Goal: Task Accomplishment & Management: Use online tool/utility

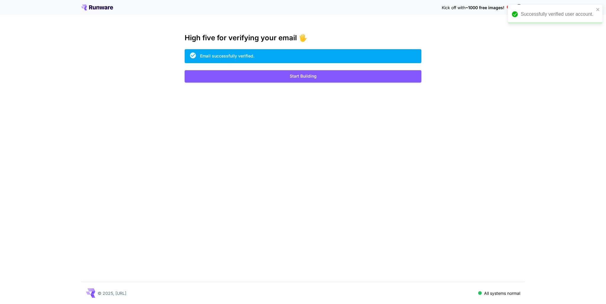
drag, startPoint x: 83, startPoint y: 8, endPoint x: 86, endPoint y: 6, distance: 3.9
click at [83, 8] on icon at bounding box center [84, 6] width 6 height 4
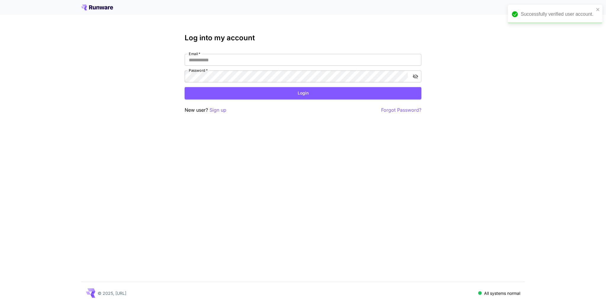
click at [89, 5] on icon at bounding box center [97, 7] width 32 height 6
type input "**********"
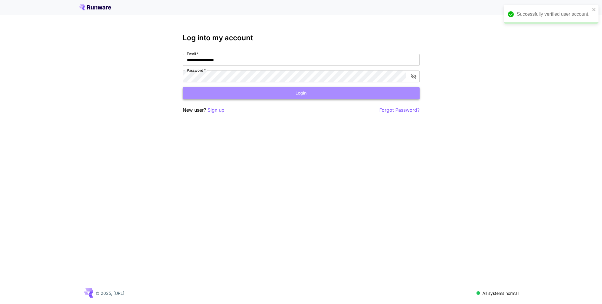
click at [346, 96] on button "Login" at bounding box center [301, 93] width 237 height 12
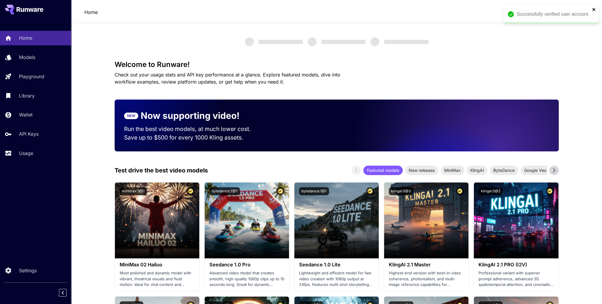
click at [594, 9] on icon "close" at bounding box center [594, 9] width 4 height 5
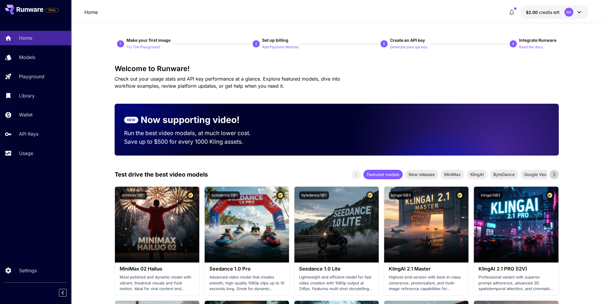
click at [53, 66] on div "Home Models Playground Library Wallet API Keys Usage" at bounding box center [35, 95] width 71 height 129
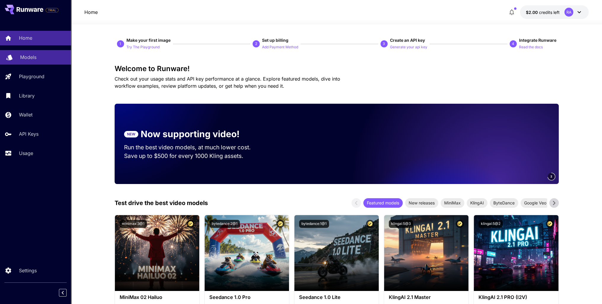
click at [45, 59] on div "Models" at bounding box center [43, 57] width 46 height 7
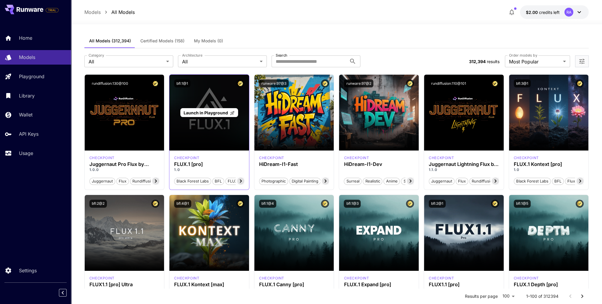
click at [194, 118] on div "Launch in Playground" at bounding box center [209, 113] width 80 height 76
click at [209, 110] on p "Launch in Playground" at bounding box center [209, 113] width 51 height 6
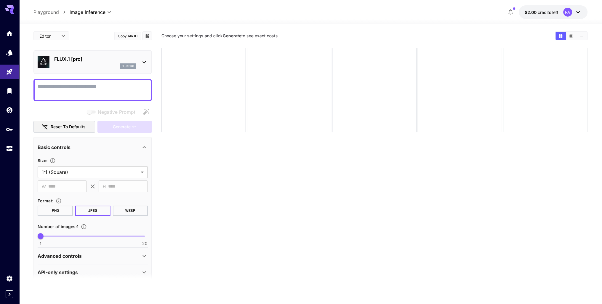
click at [133, 62] on div "FLUX.1 [pro] fluxpro" at bounding box center [95, 61] width 82 height 13
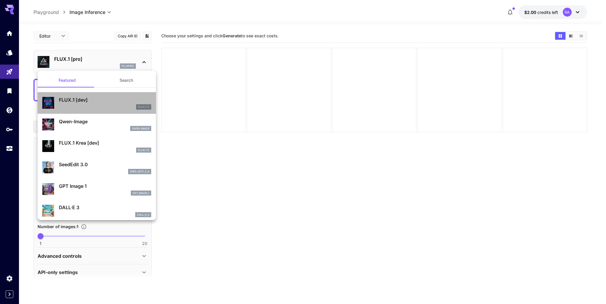
click at [120, 104] on div "FLUX.1 D" at bounding box center [105, 106] width 92 height 5
type input "**"
type input "***"
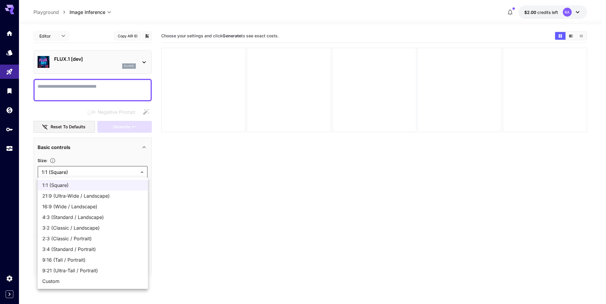
click at [118, 173] on body "**********" at bounding box center [303, 175] width 606 height 351
click at [96, 202] on li "16:9 (Wide / Landscape)" at bounding box center [93, 206] width 110 height 11
type input "**********"
type input "****"
type input "***"
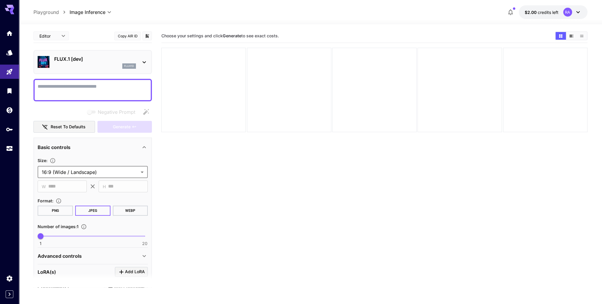
click at [57, 210] on button "PNG" at bounding box center [55, 210] width 35 height 10
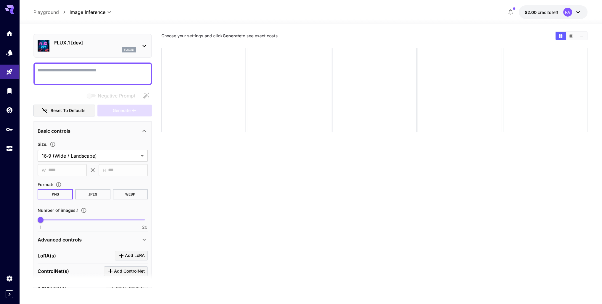
scroll to position [30, 0]
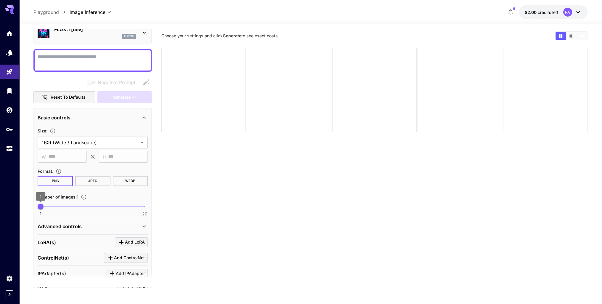
click at [44, 206] on span "1" at bounding box center [41, 206] width 6 height 6
type input "*"
click at [46, 205] on span "2" at bounding box center [46, 206] width 6 height 6
click at [137, 223] on div "Advanced controls" at bounding box center [89, 226] width 103 height 7
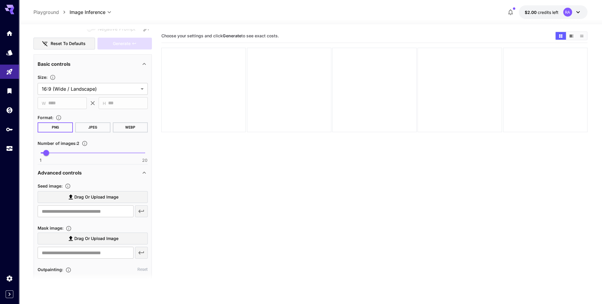
scroll to position [118, 0]
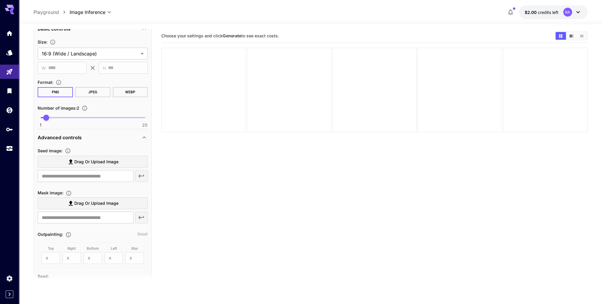
click at [147, 134] on icon at bounding box center [144, 137] width 7 height 7
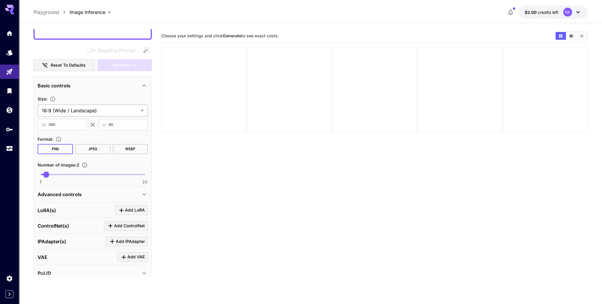
scroll to position [13, 0]
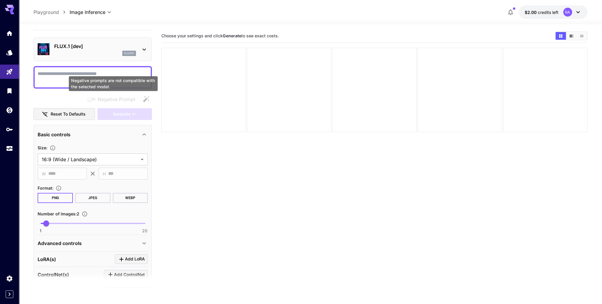
click at [115, 78] on div "Negative prompts are not compatible with the selected model." at bounding box center [113, 83] width 89 height 15
click at [117, 70] on textarea "Negative Prompt" at bounding box center [93, 77] width 110 height 14
click at [49, 176] on div "​ W **** ​ ​ H *** ​" at bounding box center [93, 174] width 110 height 12
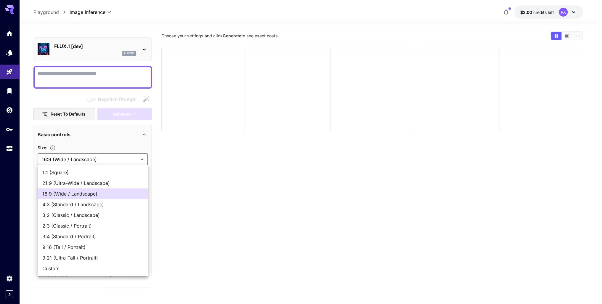
click at [70, 160] on body "**********" at bounding box center [301, 175] width 602 height 351
click at [63, 172] on span "1:1 (Square)" at bounding box center [92, 172] width 101 height 7
type input "**********"
type input "****"
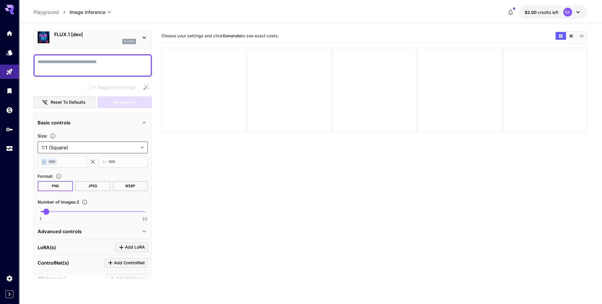
scroll to position [0, 0]
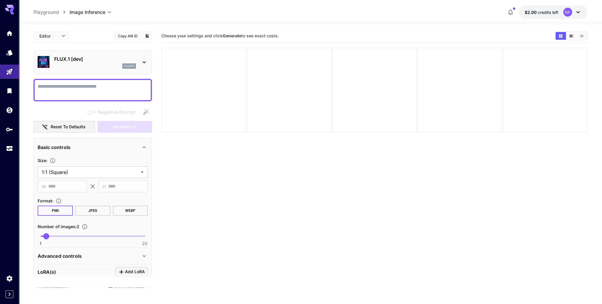
click at [138, 62] on div "FLUX.1 [dev] flux1d" at bounding box center [93, 62] width 110 height 18
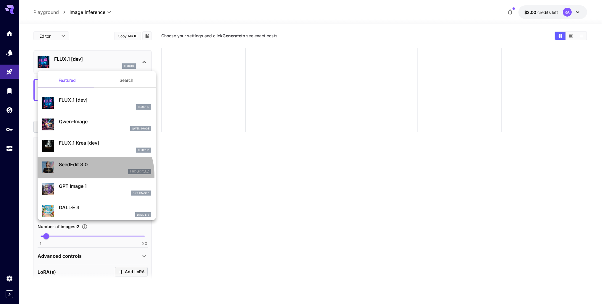
click at [85, 176] on div "SeedEdit 3.0 seed_edit_3_0" at bounding box center [96, 167] width 109 height 18
type input "*"
type input "***"
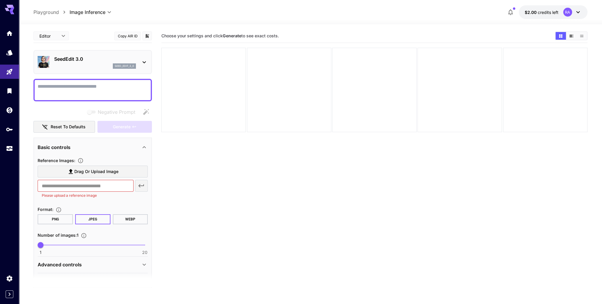
click at [128, 57] on p "SeedEdit 3.0" at bounding box center [95, 58] width 82 height 7
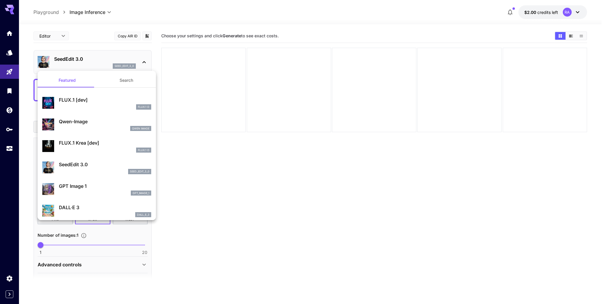
click at [103, 219] on div "DALL·E 3 dall_e_3" at bounding box center [96, 210] width 109 height 18
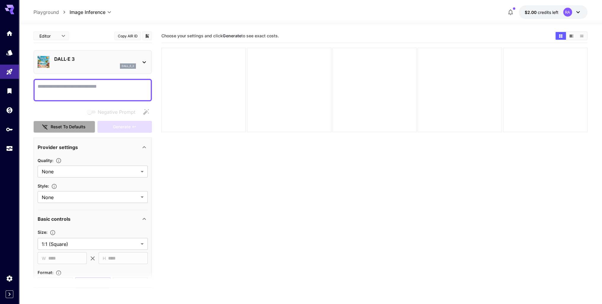
click at [72, 127] on button "Reset to defaults" at bounding box center [64, 127] width 62 height 12
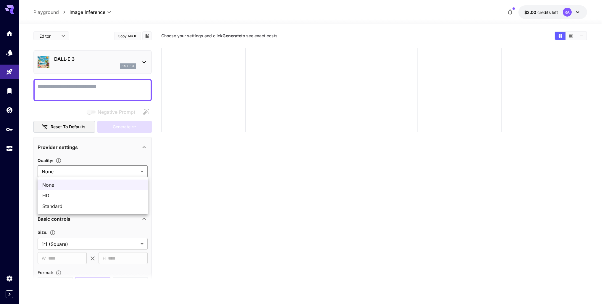
click at [97, 172] on body "**********" at bounding box center [303, 175] width 606 height 351
click at [92, 209] on span "Standard" at bounding box center [92, 206] width 101 height 7
type input "********"
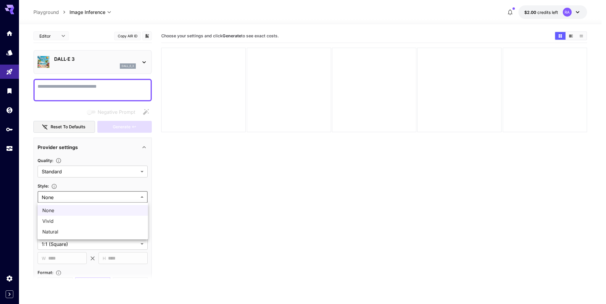
click at [94, 196] on body "**********" at bounding box center [303, 175] width 606 height 351
click at [94, 219] on span "Vivid" at bounding box center [92, 220] width 101 height 7
type input "*****"
click at [63, 246] on body "**********" at bounding box center [303, 175] width 606 height 351
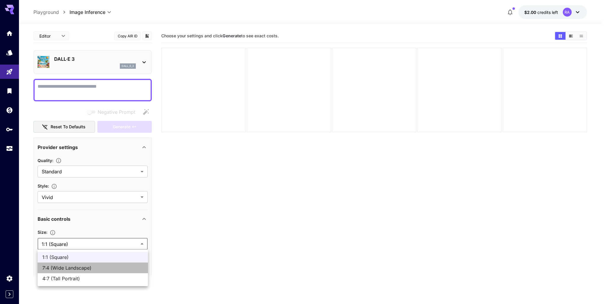
click at [64, 268] on span "7:4 (Wide Landscape)" at bounding box center [92, 267] width 101 height 7
type input "**********"
type input "****"
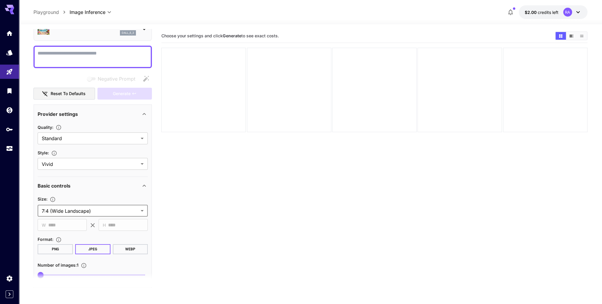
scroll to position [63, 0]
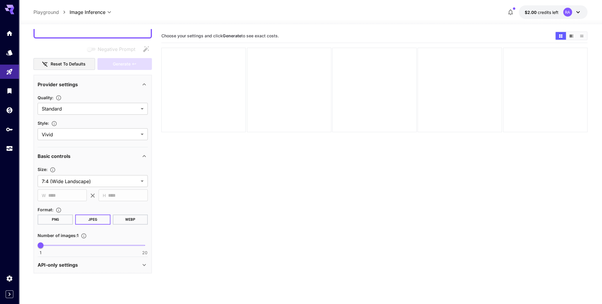
click at [61, 221] on button "PNG" at bounding box center [55, 219] width 35 height 10
type input "**"
click at [94, 246] on span "1 20 1" at bounding box center [93, 245] width 104 height 9
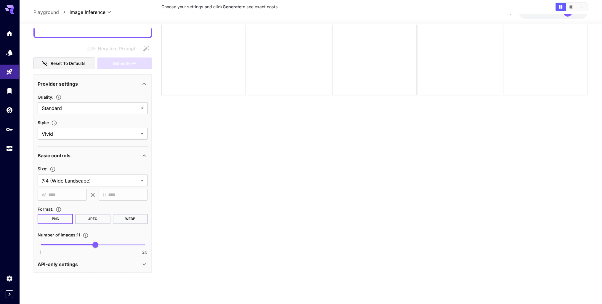
scroll to position [47, 0]
click at [122, 265] on div "API-only settings" at bounding box center [89, 263] width 103 height 7
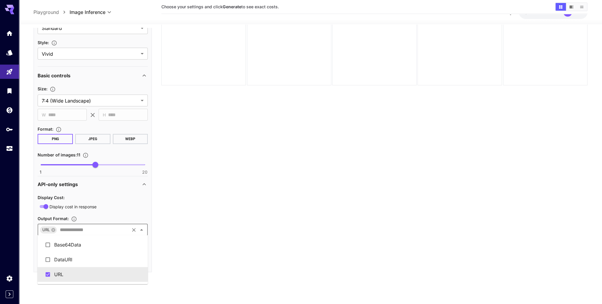
click at [106, 229] on input "text" at bounding box center [92, 230] width 71 height 8
click at [96, 254] on li "DataURI" at bounding box center [92, 259] width 110 height 15
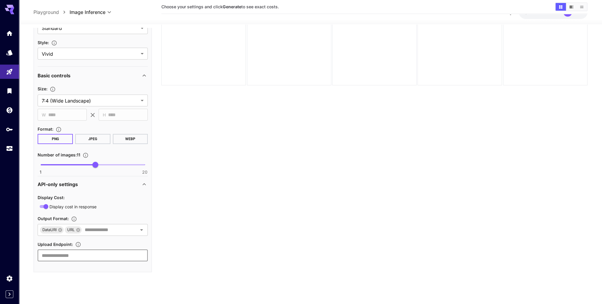
click at [99, 252] on input "text" at bounding box center [93, 255] width 110 height 12
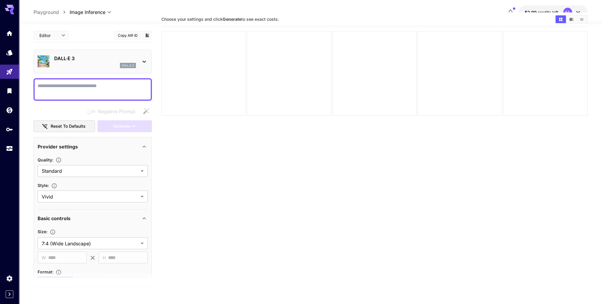
scroll to position [0, 0]
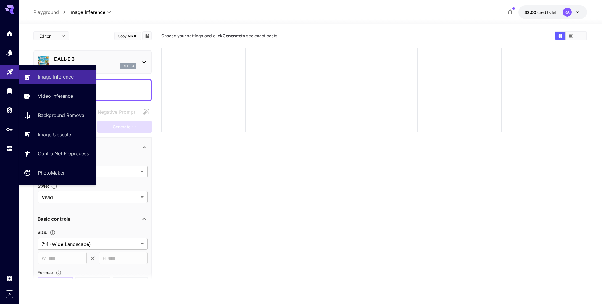
click at [13, 69] on link at bounding box center [9, 72] width 19 height 15
click at [52, 74] on p "Image Inference" at bounding box center [57, 76] width 36 height 7
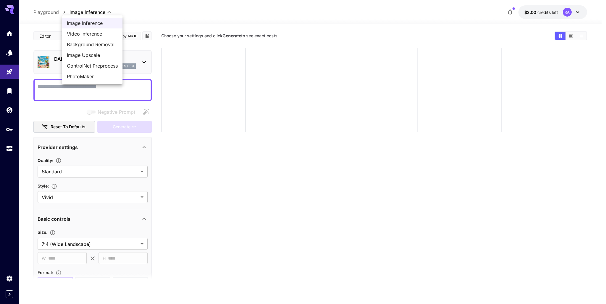
click at [79, 15] on body "**********" at bounding box center [303, 175] width 606 height 351
click at [10, 51] on div at bounding box center [303, 152] width 606 height 304
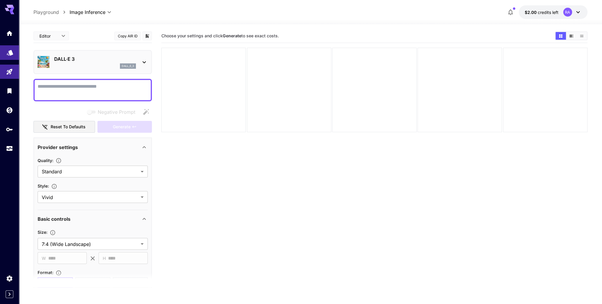
click at [11, 54] on icon "Models" at bounding box center [10, 50] width 7 height 7
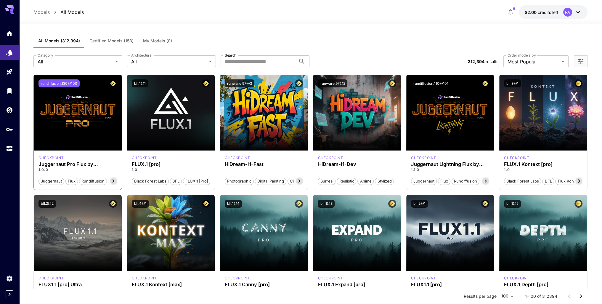
click at [62, 82] on button "rundiffusion:130@100" at bounding box center [58, 83] width 41 height 8
click at [118, 178] on div "checkpoint Juggernaut Pro Flux by RunDiffusion 1.0.0 juggernaut flux rundiffusi…" at bounding box center [78, 169] width 88 height 39
click at [113, 181] on icon at bounding box center [113, 180] width 7 height 7
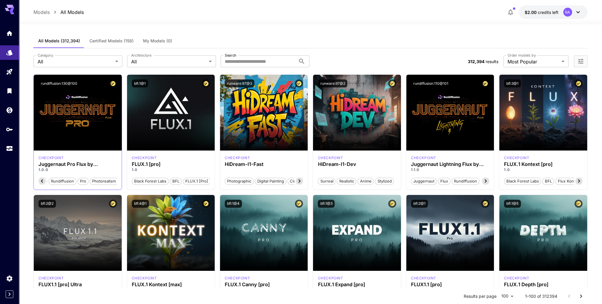
click at [96, 170] on p "1.0.0" at bounding box center [77, 169] width 78 height 5
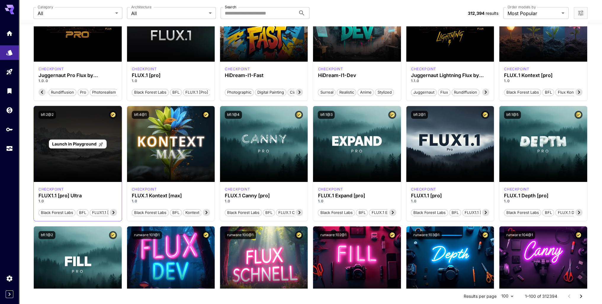
scroll to position [0, 0]
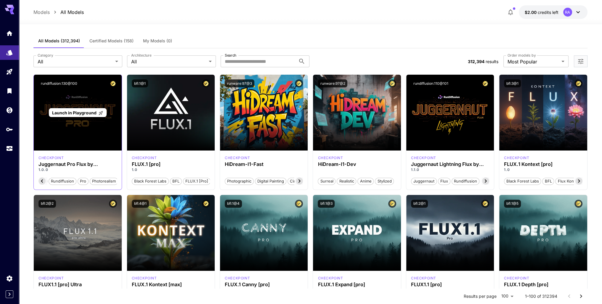
click at [74, 112] on span "Launch in Playground" at bounding box center [74, 112] width 44 height 5
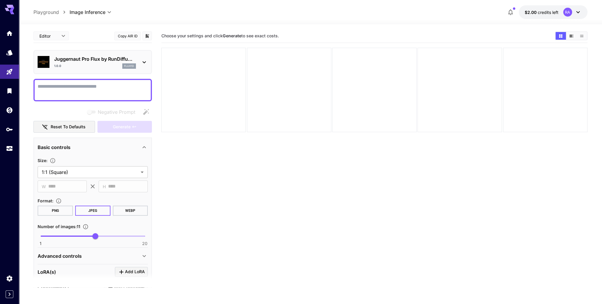
click at [103, 83] on textarea "Negative Prompt" at bounding box center [93, 90] width 110 height 14
click at [53, 10] on p "Playground" at bounding box center [45, 12] width 25 height 7
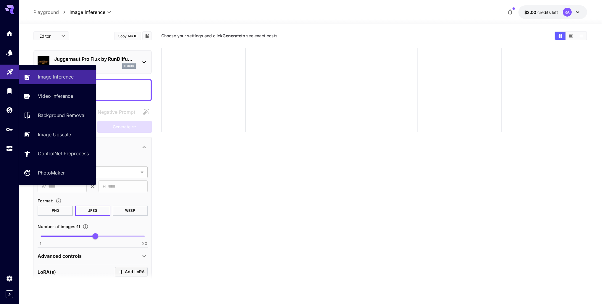
click at [10, 70] on icon "Playground" at bounding box center [10, 70] width 6 height 6
click at [56, 77] on p "Image Inference" at bounding box center [57, 76] width 36 height 7
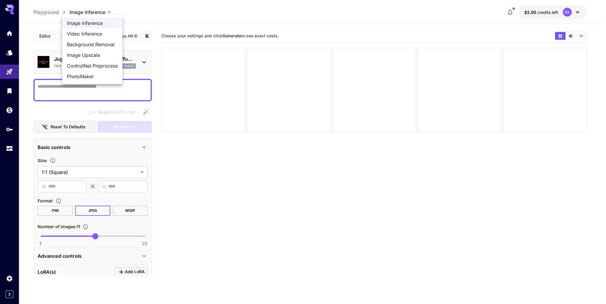
click at [82, 15] on body "**********" at bounding box center [303, 175] width 606 height 351
click at [83, 21] on span "Image Inference" at bounding box center [92, 23] width 51 height 7
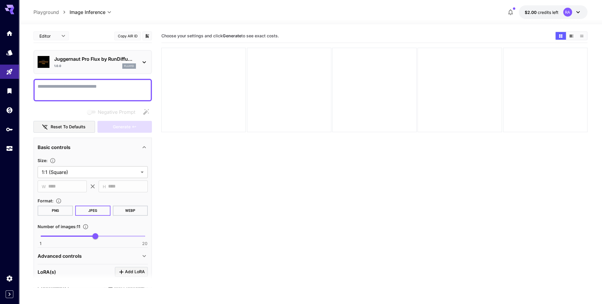
click at [55, 12] on p "Playground" at bounding box center [45, 12] width 25 height 7
click at [8, 34] on icon "Home" at bounding box center [10, 31] width 7 height 7
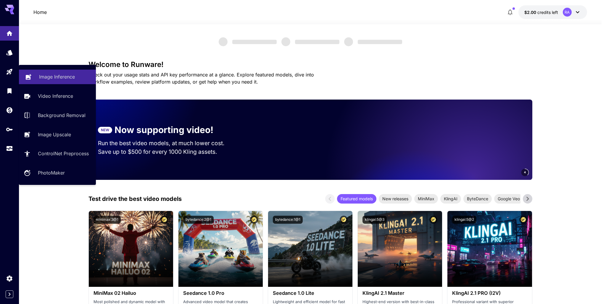
click at [51, 76] on p "Image Inference" at bounding box center [57, 76] width 36 height 7
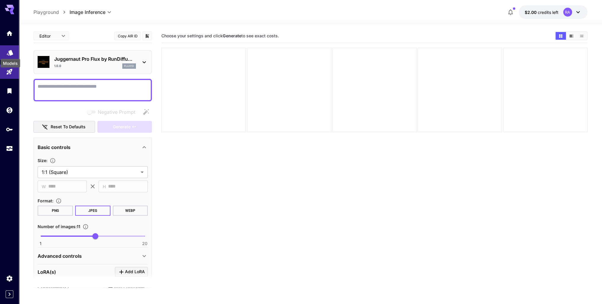
click at [12, 50] on icon "Models" at bounding box center [10, 51] width 6 height 6
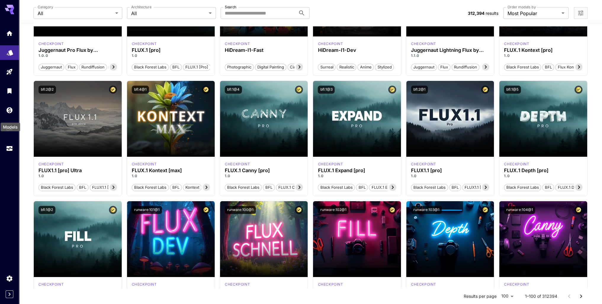
scroll to position [178, 0]
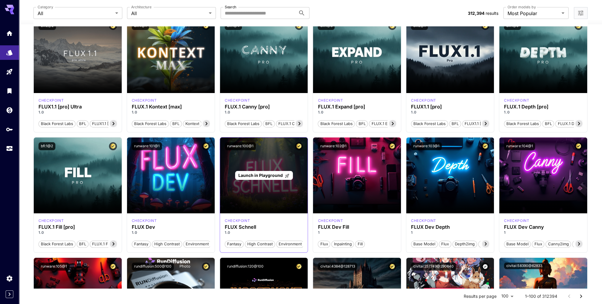
click at [259, 171] on div "Launch in Playground" at bounding box center [264, 175] width 58 height 9
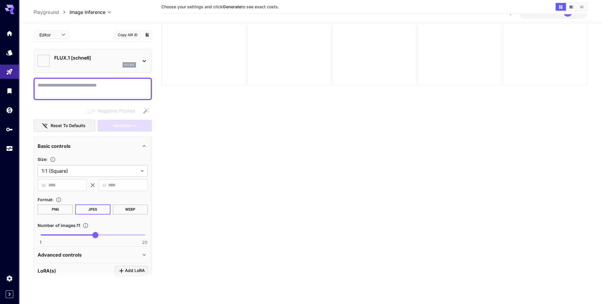
type input "**********"
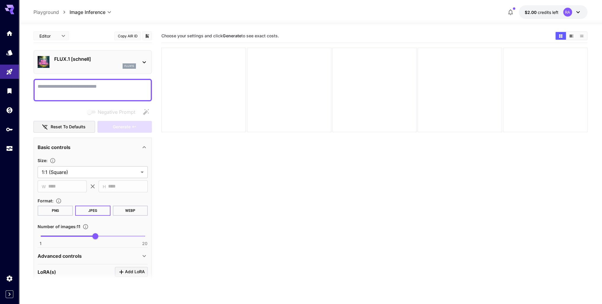
click at [77, 88] on textarea "Negative Prompt" at bounding box center [93, 90] width 110 height 14
type textarea "**********"
click at [111, 126] on button "Generate" at bounding box center [124, 127] width 54 height 12
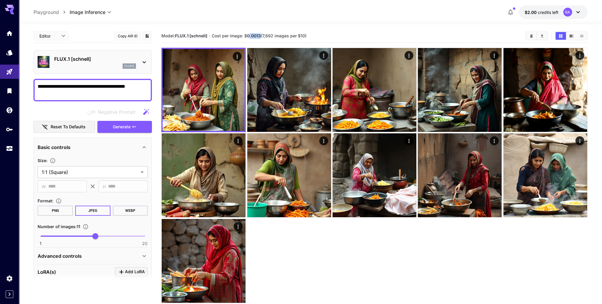
drag, startPoint x: 262, startPoint y: 34, endPoint x: 249, endPoint y: 35, distance: 12.8
click at [249, 35] on span "Cost per image: $ 0.0013 (7,692 images per $10)" at bounding box center [259, 35] width 95 height 5
click at [59, 234] on span "1 20 11" at bounding box center [93, 236] width 104 height 9
click at [48, 236] on span "1 20 4" at bounding box center [93, 236] width 104 height 9
click at [43, 236] on span "2" at bounding box center [46, 236] width 6 height 6
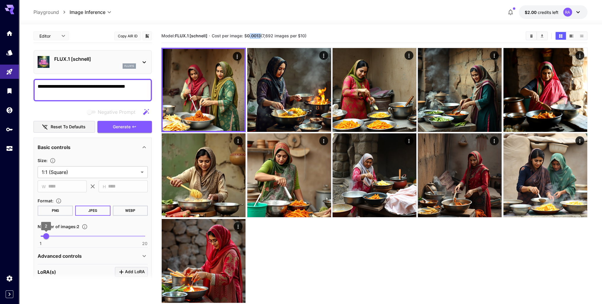
type input "*"
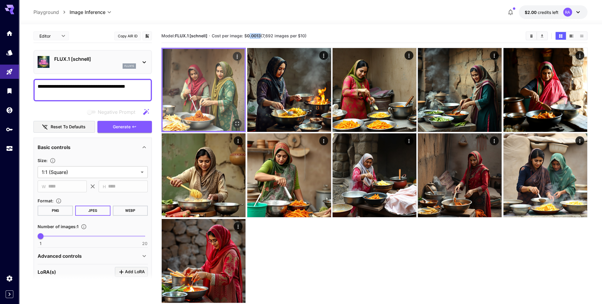
click at [223, 100] on img at bounding box center [204, 90] width 82 height 82
click at [237, 125] on icon "Open in fullscreen" at bounding box center [237, 124] width 6 height 6
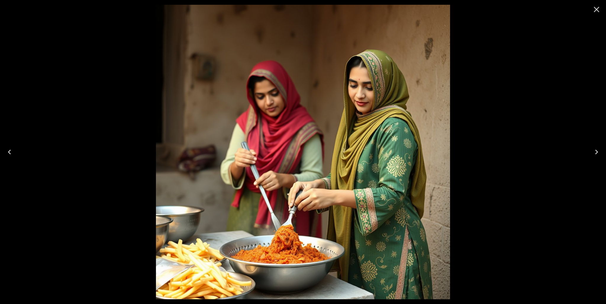
click at [595, 9] on icon "Close" at bounding box center [596, 9] width 9 height 9
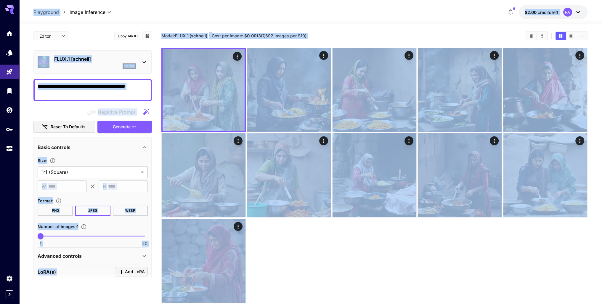
click at [131, 85] on textarea "**********" at bounding box center [93, 90] width 110 height 14
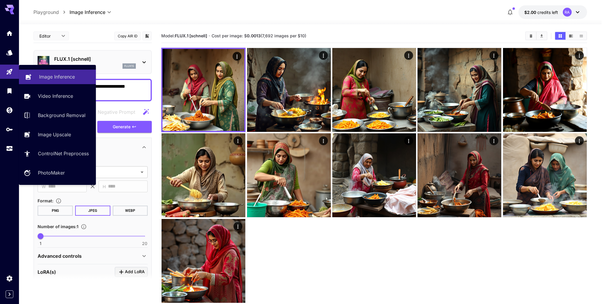
click at [59, 78] on p "Image Inference" at bounding box center [57, 76] width 36 height 7
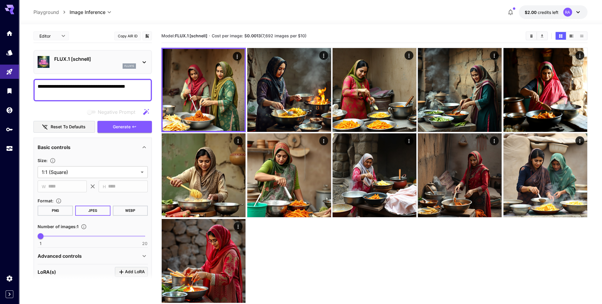
click at [67, 56] on p "FLUX.1 [schnell]" at bounding box center [95, 58] width 82 height 7
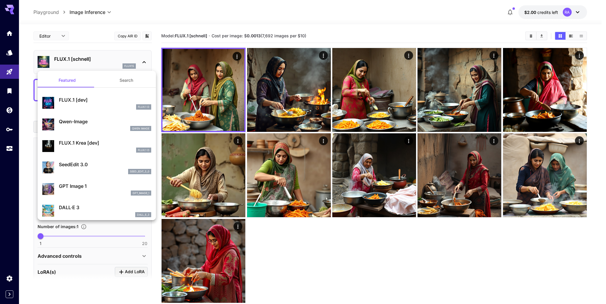
click at [77, 96] on p "FLUX.1 [dev]" at bounding box center [105, 99] width 92 height 7
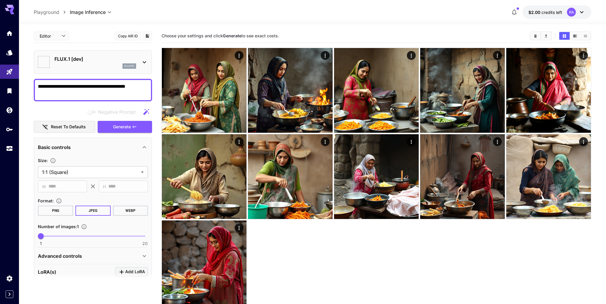
type input "**"
type input "***"
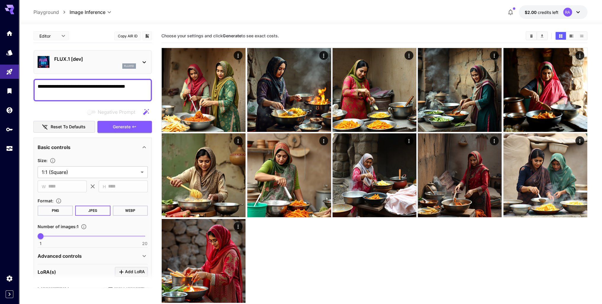
click at [80, 90] on textarea "**********" at bounding box center [93, 90] width 110 height 14
click at [126, 128] on span "Generate" at bounding box center [122, 126] width 18 height 7
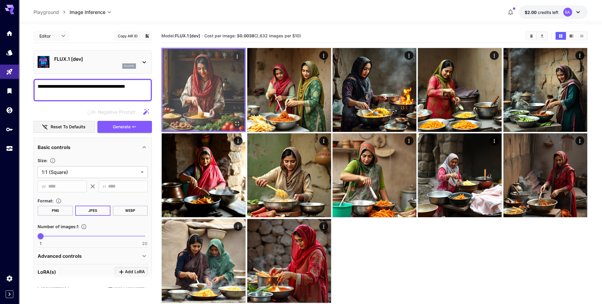
click at [208, 93] on img at bounding box center [204, 90] width 82 height 82
click at [237, 121] on icon "Open in fullscreen" at bounding box center [237, 124] width 6 height 6
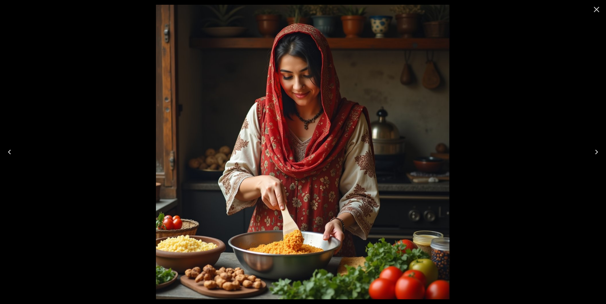
click at [595, 9] on icon "Close" at bounding box center [596, 9] width 9 height 9
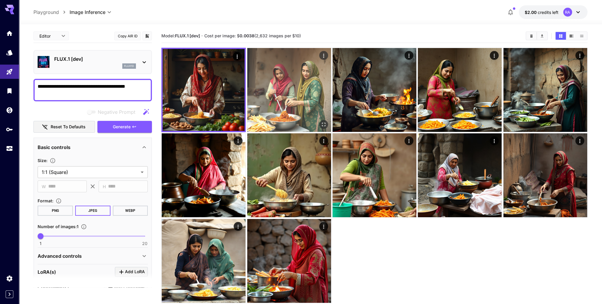
click at [301, 91] on img at bounding box center [289, 90] width 84 height 84
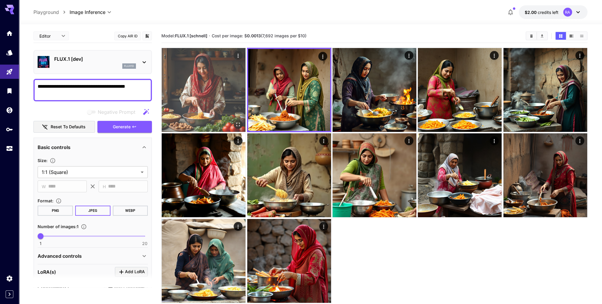
click at [208, 78] on img at bounding box center [204, 90] width 84 height 84
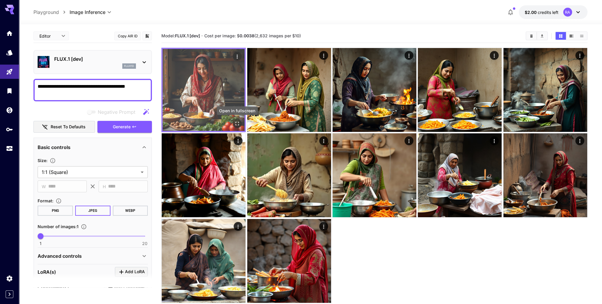
click at [238, 122] on icon "Open in fullscreen" at bounding box center [237, 124] width 6 height 6
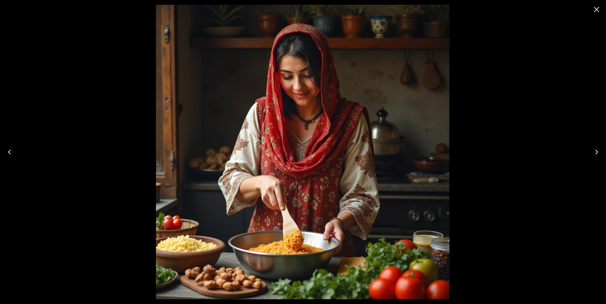
click at [598, 8] on icon "Close" at bounding box center [597, 10] width 6 height 6
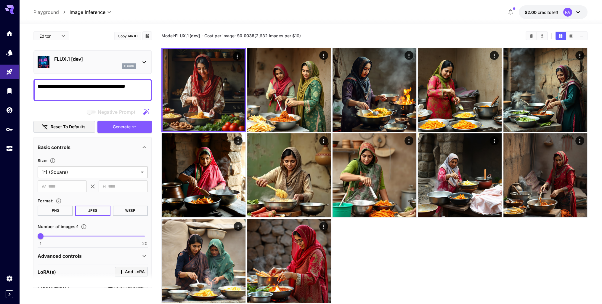
click at [131, 87] on textarea "**********" at bounding box center [93, 90] width 110 height 14
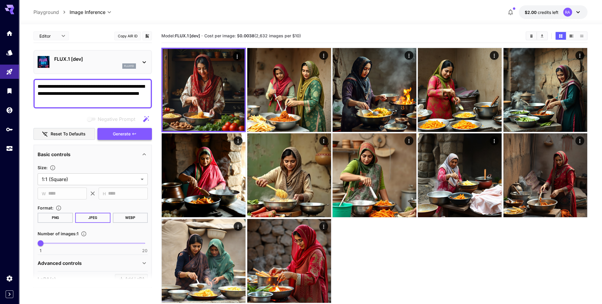
type textarea "**********"
click at [116, 129] on button "Generate" at bounding box center [124, 134] width 54 height 12
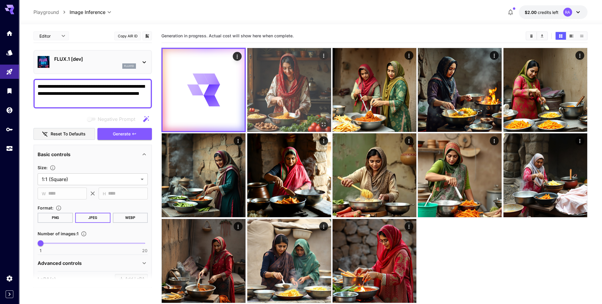
click at [263, 76] on img at bounding box center [289, 90] width 84 height 84
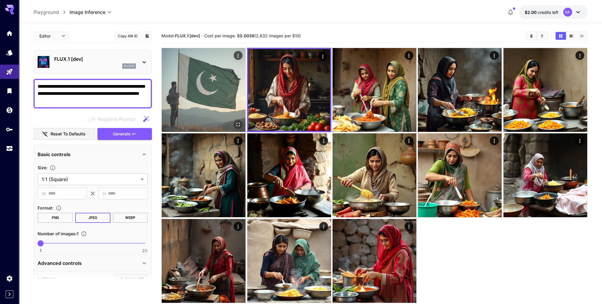
click at [206, 90] on img at bounding box center [204, 90] width 84 height 84
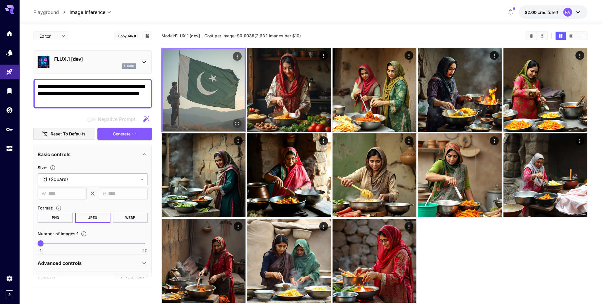
click at [203, 96] on img at bounding box center [204, 90] width 82 height 82
click at [238, 125] on icon "Open in fullscreen" at bounding box center [237, 124] width 6 height 6
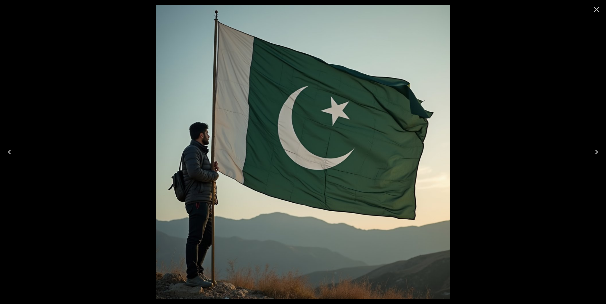
click at [595, 7] on icon "Close" at bounding box center [596, 9] width 9 height 9
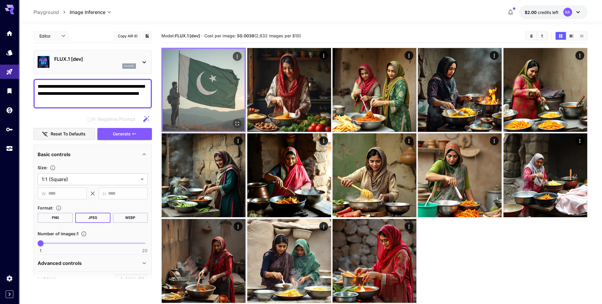
click at [219, 78] on img at bounding box center [204, 90] width 82 height 82
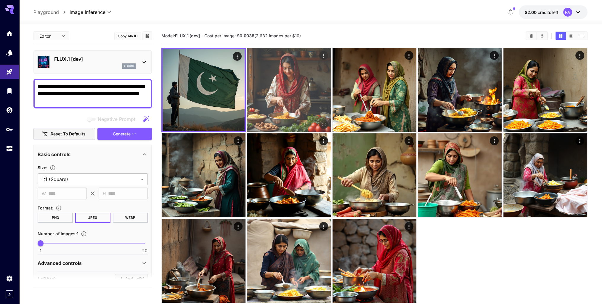
click at [283, 68] on img at bounding box center [289, 90] width 84 height 84
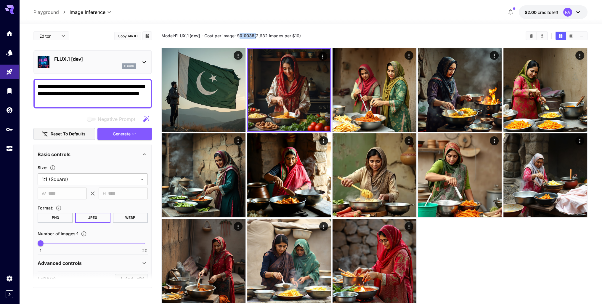
drag, startPoint x: 256, startPoint y: 35, endPoint x: 240, endPoint y: 36, distance: 16.6
click at [240, 36] on span "Cost per image: $ 0.0038 (2,632 images per $10)" at bounding box center [252, 35] width 97 height 5
copy span "0.0038"
click at [84, 11] on body "**********" at bounding box center [301, 175] width 602 height 351
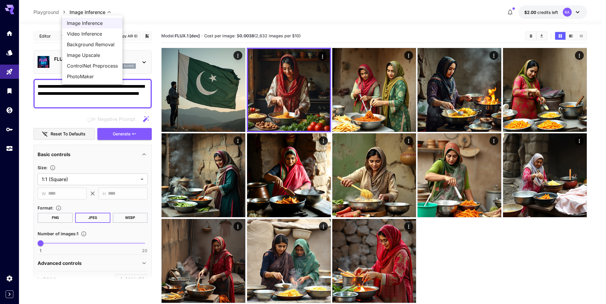
click at [46, 38] on div at bounding box center [303, 152] width 606 height 304
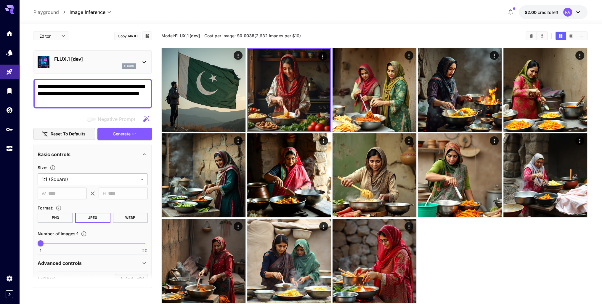
click at [69, 60] on p "FLUX.1 [dev]" at bounding box center [95, 58] width 82 height 7
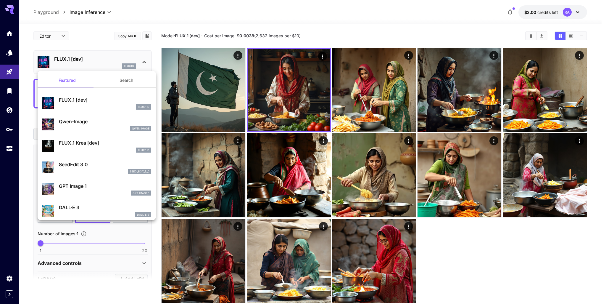
click at [102, 121] on p "Qwen-Image" at bounding box center [105, 121] width 92 height 7
type input "**"
type input "***"
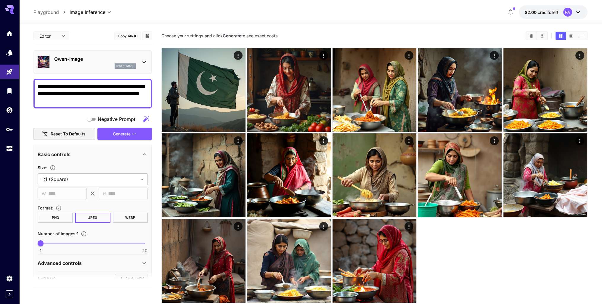
click at [105, 101] on textarea "**********" at bounding box center [93, 93] width 110 height 21
click at [284, 88] on img at bounding box center [289, 90] width 84 height 84
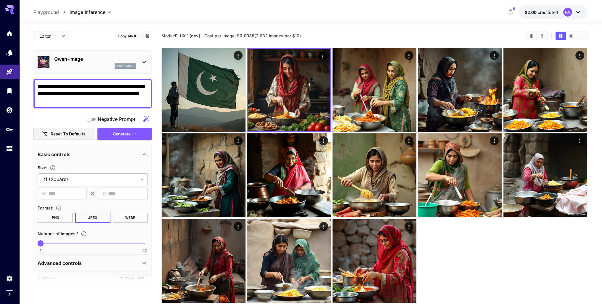
click at [102, 97] on textarea "**********" at bounding box center [93, 93] width 110 height 21
paste textarea
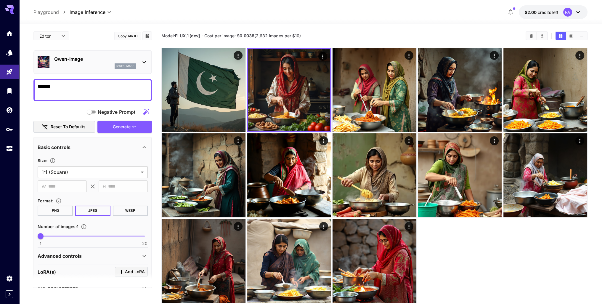
drag, startPoint x: 107, startPoint y: 86, endPoint x: 36, endPoint y: 87, distance: 71.1
click at [36, 87] on div "******" at bounding box center [92, 90] width 118 height 23
type textarea "**********"
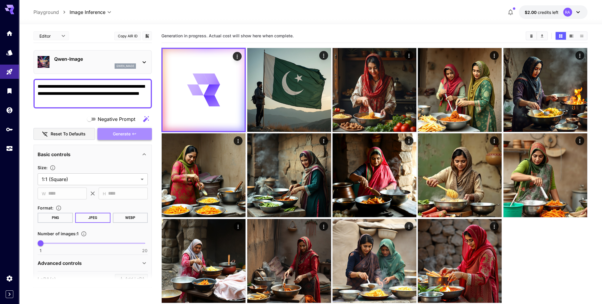
click at [133, 132] on icon "button" at bounding box center [134, 133] width 5 height 5
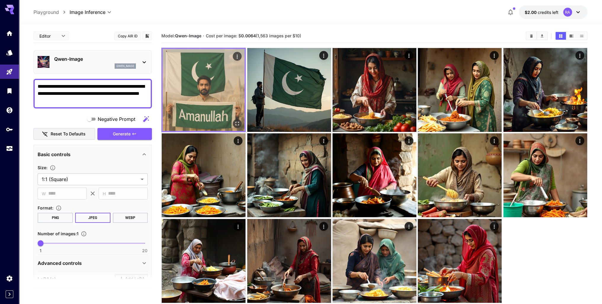
click at [205, 78] on img at bounding box center [204, 90] width 82 height 82
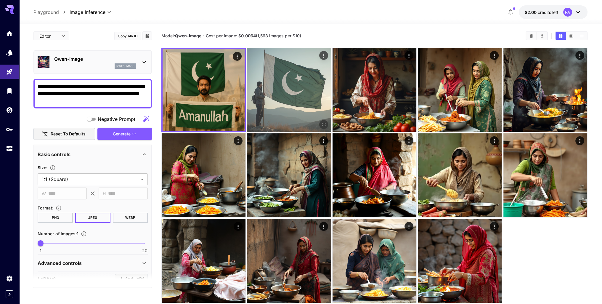
click at [291, 97] on img at bounding box center [289, 90] width 84 height 84
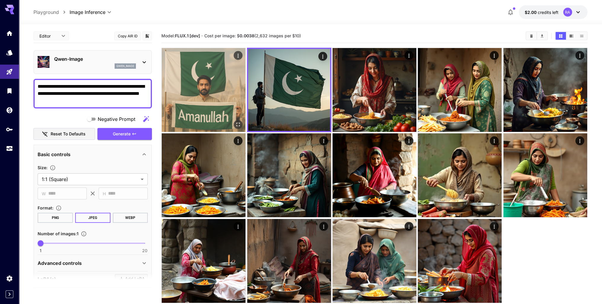
click at [210, 97] on img at bounding box center [204, 90] width 84 height 84
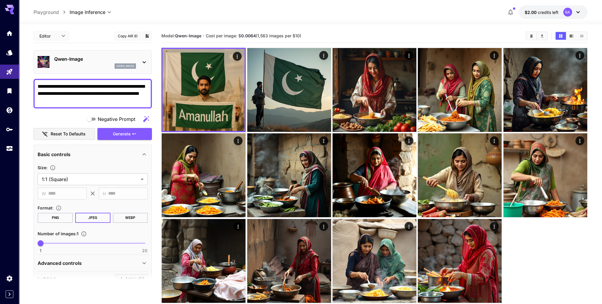
click at [134, 60] on p "Qwen-Image" at bounding box center [95, 58] width 82 height 7
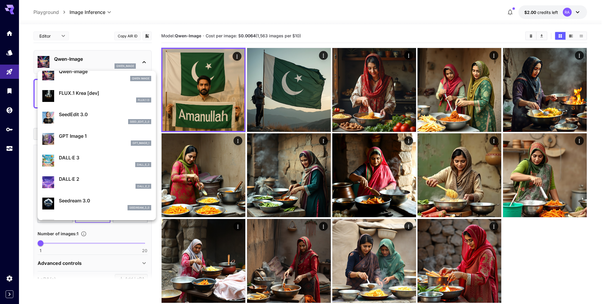
scroll to position [59, 0]
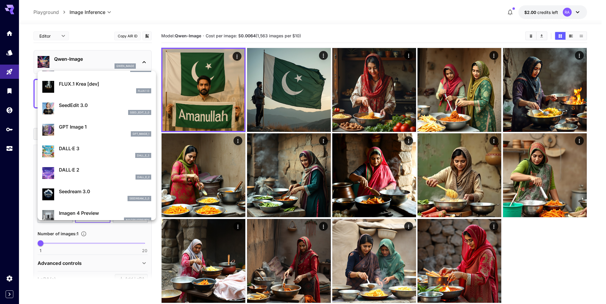
click at [105, 129] on p "GPT Image 1" at bounding box center [105, 126] width 92 height 7
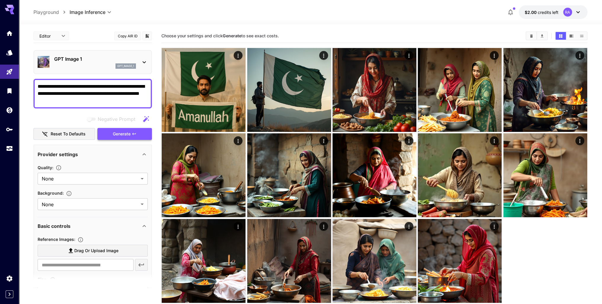
click at [126, 131] on span "Generate" at bounding box center [122, 133] width 18 height 7
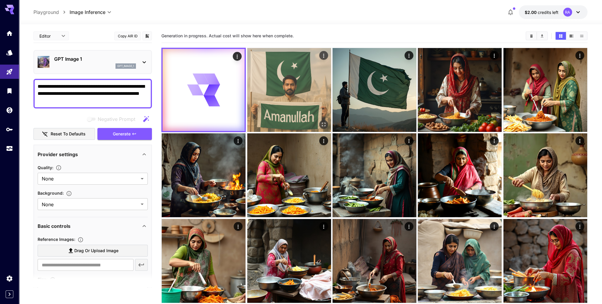
click at [309, 103] on img at bounding box center [289, 90] width 84 height 84
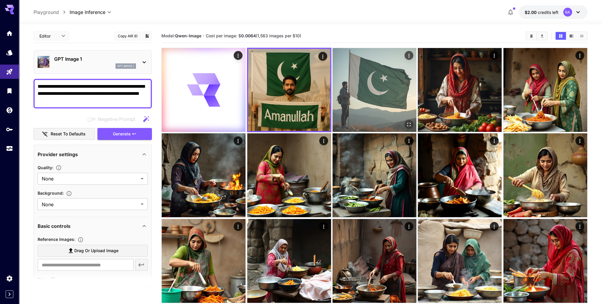
click at [364, 58] on img at bounding box center [374, 90] width 84 height 84
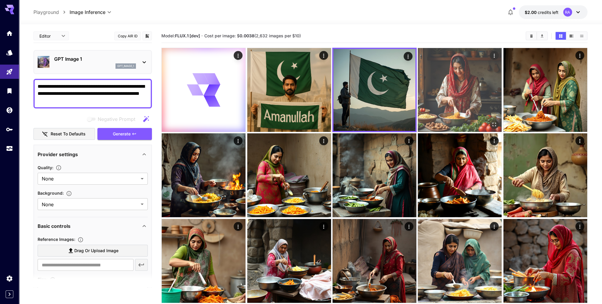
click at [450, 83] on img at bounding box center [460, 90] width 84 height 84
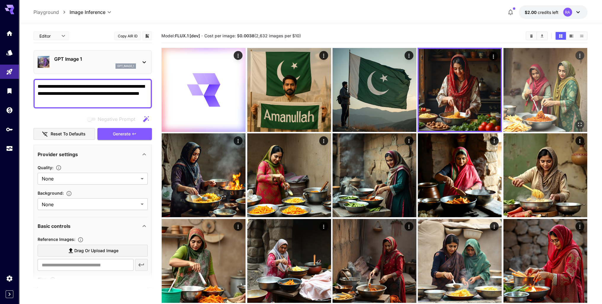
click at [527, 90] on img at bounding box center [545, 90] width 84 height 84
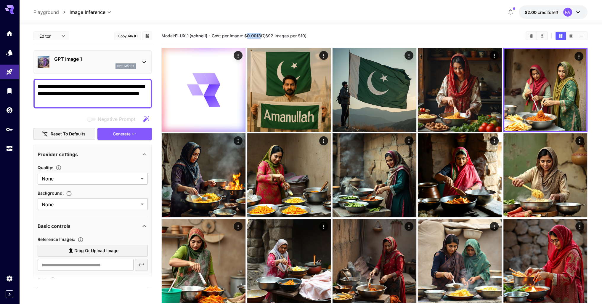
drag, startPoint x: 262, startPoint y: 36, endPoint x: 248, endPoint y: 38, distance: 14.5
click at [248, 38] on section "Model: FLUX.1 [schnell] · Cost per image: $ 0.0013 (7,692 images per $10)" at bounding box center [340, 35] width 359 height 7
copy b "0.0013"
click at [176, 80] on div at bounding box center [204, 90] width 84 height 84
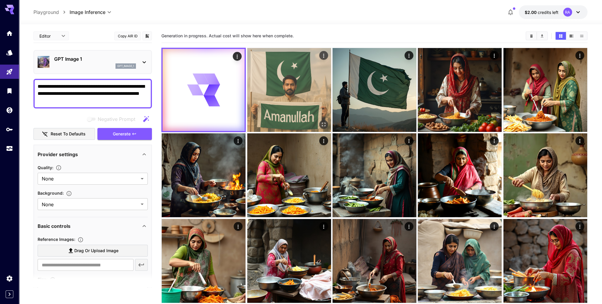
click at [278, 100] on img at bounding box center [289, 90] width 84 height 84
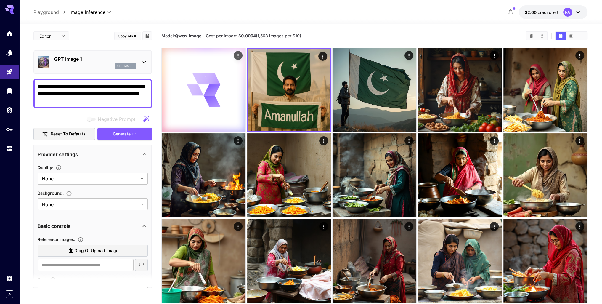
click at [212, 95] on icon at bounding box center [212, 89] width 18 height 13
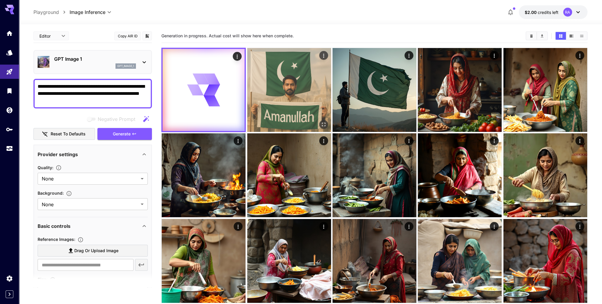
click at [279, 88] on img at bounding box center [289, 90] width 84 height 84
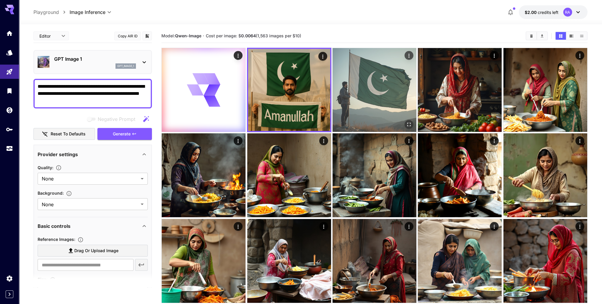
click at [387, 88] on img at bounding box center [374, 90] width 84 height 84
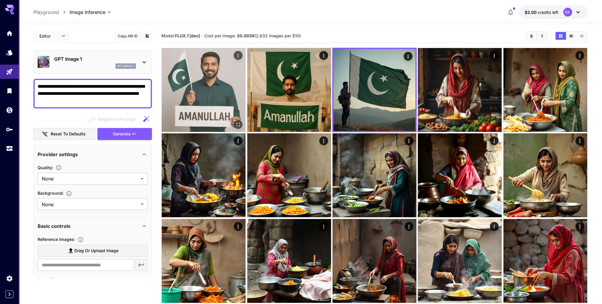
click at [213, 95] on img at bounding box center [204, 90] width 84 height 84
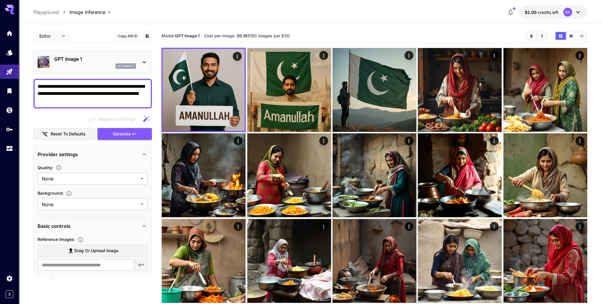
click at [91, 62] on p "GPT Image 1" at bounding box center [95, 58] width 82 height 7
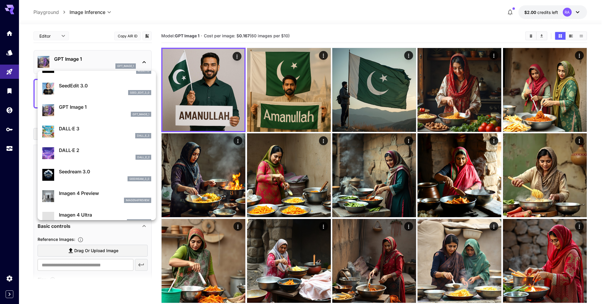
scroll to position [89, 0]
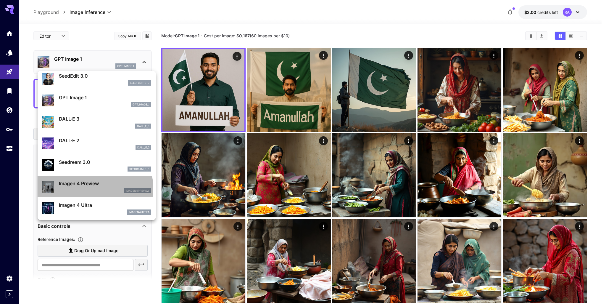
click at [92, 188] on div "imagen4preview" at bounding box center [105, 190] width 92 height 5
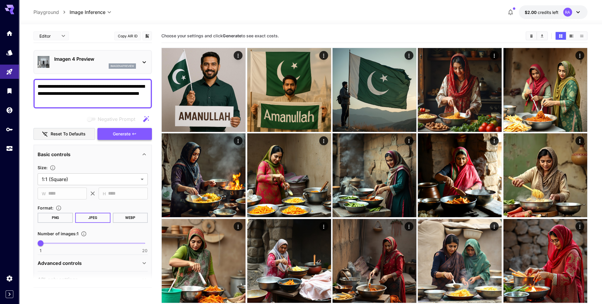
click at [126, 133] on span "Generate" at bounding box center [122, 133] width 18 height 7
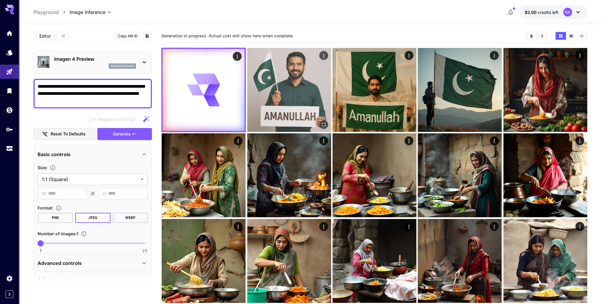
click at [259, 93] on img at bounding box center [289, 90] width 84 height 84
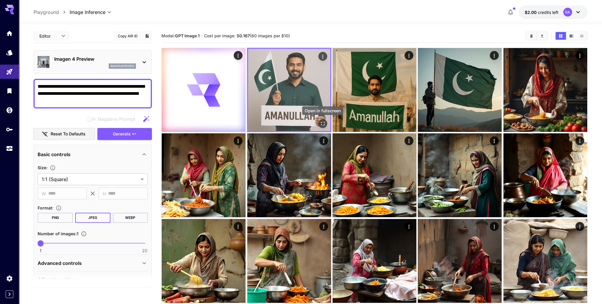
click at [322, 122] on icon "Open in fullscreen" at bounding box center [323, 124] width 6 height 6
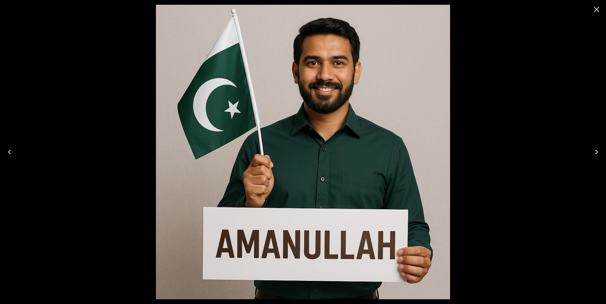
click at [597, 10] on icon "Close" at bounding box center [597, 10] width 6 height 6
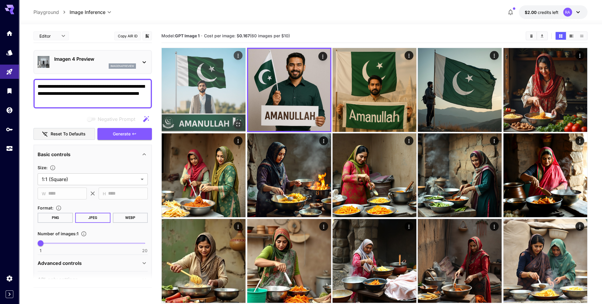
click at [216, 101] on img at bounding box center [204, 90] width 84 height 84
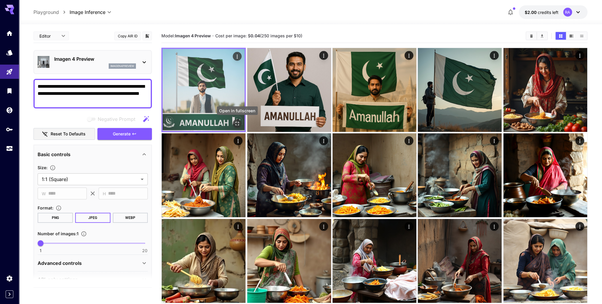
click at [237, 124] on icon "Open in fullscreen" at bounding box center [237, 124] width 6 height 6
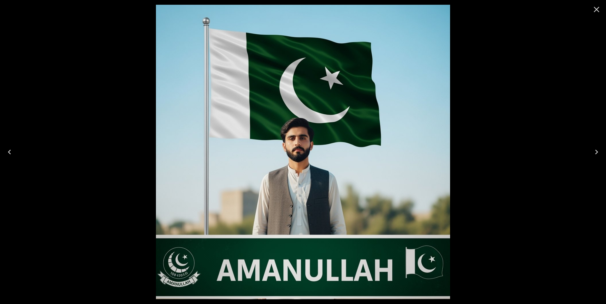
click at [599, 10] on icon "Close" at bounding box center [596, 9] width 9 height 9
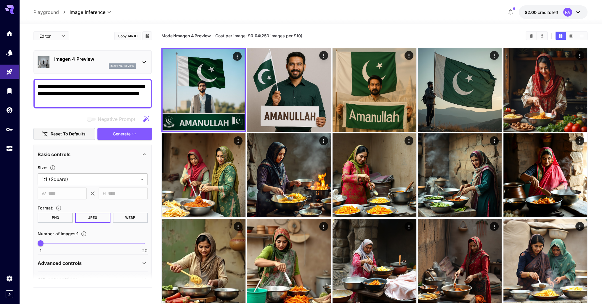
click at [140, 63] on div "Imagen 4 Preview imagen4preview" at bounding box center [93, 62] width 110 height 18
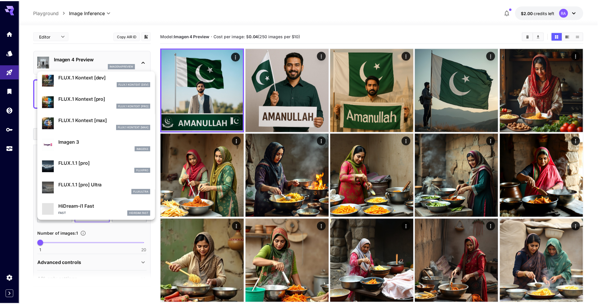
scroll to position [267, 0]
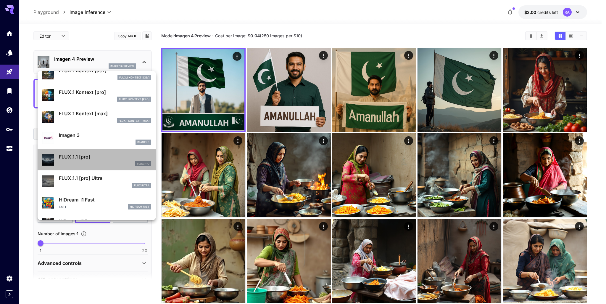
click at [97, 160] on div "FLUX.1.1 [pro] fluxpro" at bounding box center [105, 159] width 92 height 13
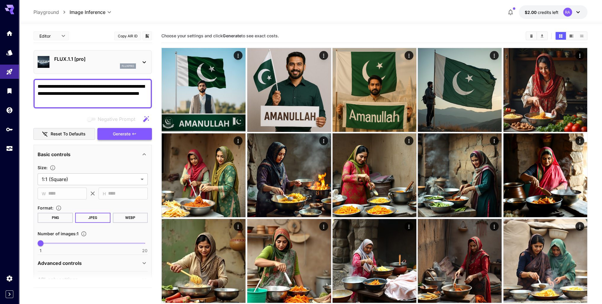
click at [121, 132] on span "Generate" at bounding box center [122, 133] width 18 height 7
click at [132, 134] on icon "button" at bounding box center [134, 133] width 5 height 5
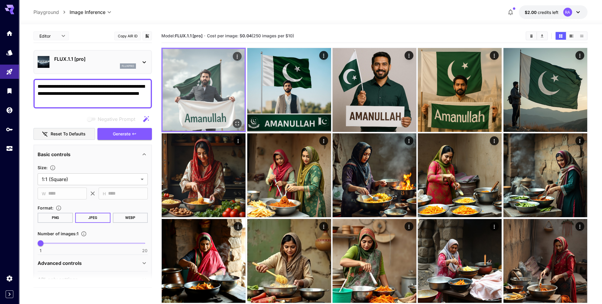
click at [229, 92] on img at bounding box center [204, 90] width 82 height 82
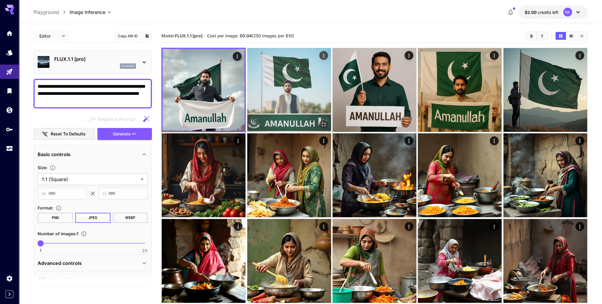
click at [291, 94] on img at bounding box center [289, 90] width 84 height 84
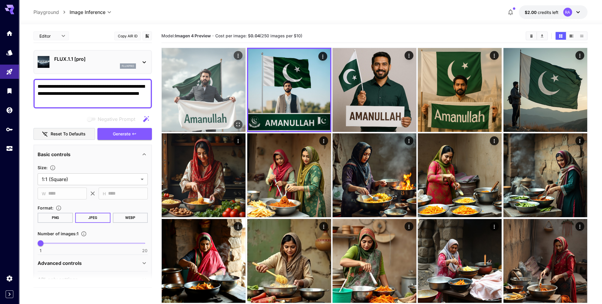
click at [219, 97] on img at bounding box center [204, 90] width 84 height 84
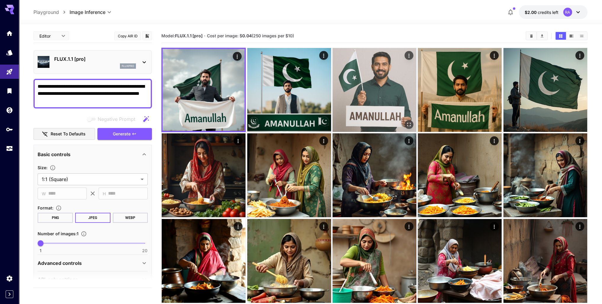
click at [373, 89] on img at bounding box center [374, 90] width 84 height 84
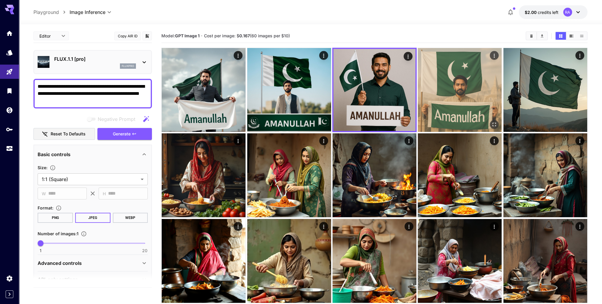
click at [431, 81] on img at bounding box center [460, 90] width 84 height 84
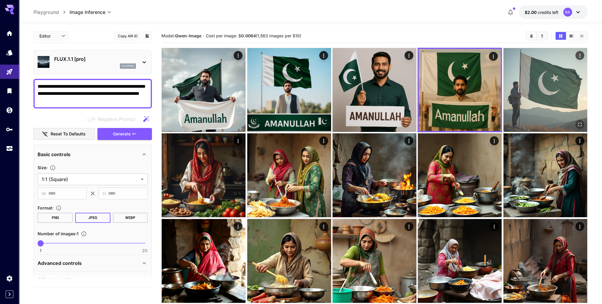
click at [528, 73] on img at bounding box center [545, 90] width 84 height 84
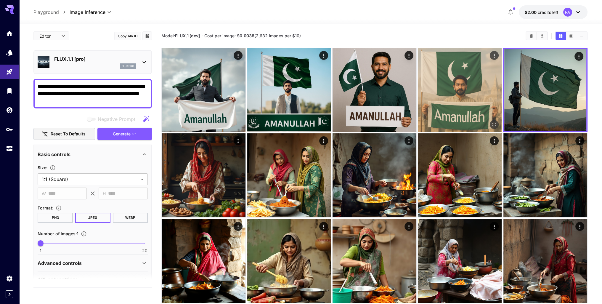
click at [465, 86] on img at bounding box center [460, 90] width 84 height 84
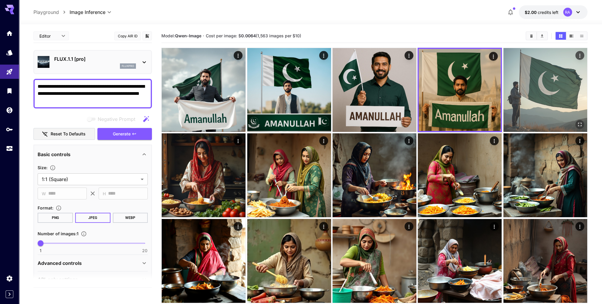
click at [550, 82] on img at bounding box center [545, 90] width 84 height 84
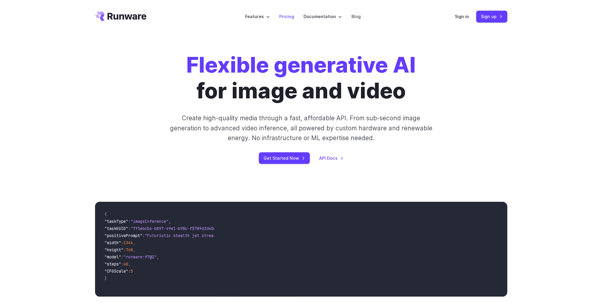
click at [288, 15] on link "Pricing" at bounding box center [286, 16] width 15 height 7
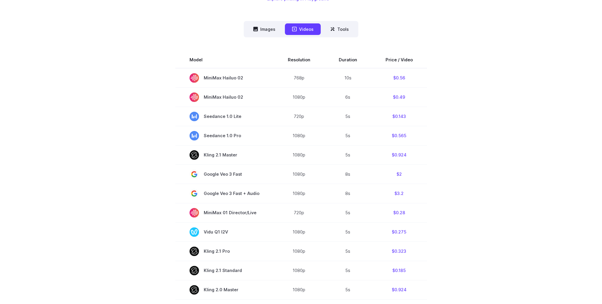
scroll to position [89, 0]
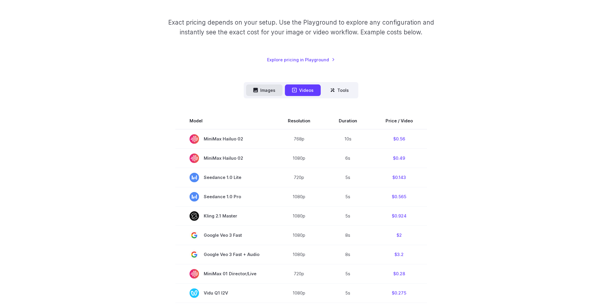
click at [270, 91] on button "Images" at bounding box center [264, 90] width 36 height 12
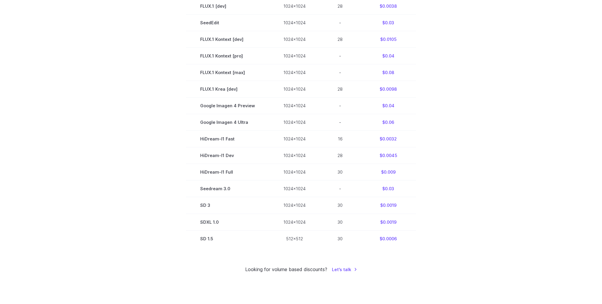
scroll to position [266, 0]
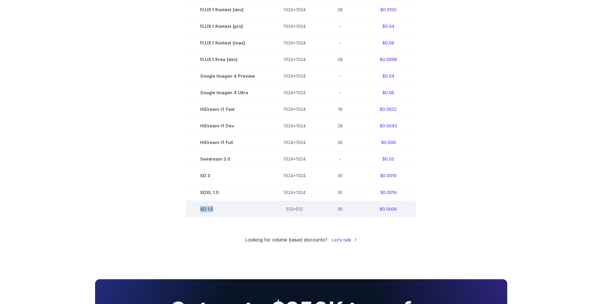
drag, startPoint x: 215, startPoint y: 211, endPoint x: 197, endPoint y: 209, distance: 17.9
click at [197, 209] on td "SD 1.5" at bounding box center [227, 208] width 83 height 17
copy td "SD 1.5"
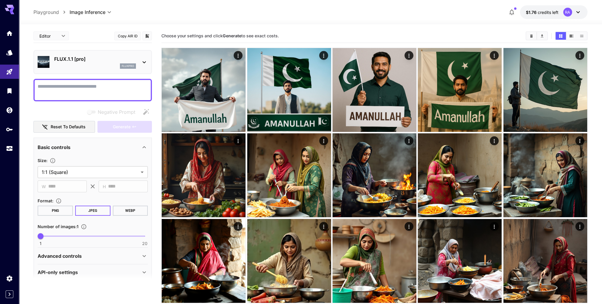
click at [130, 61] on p "FLUX.1.1 [pro]" at bounding box center [95, 58] width 82 height 7
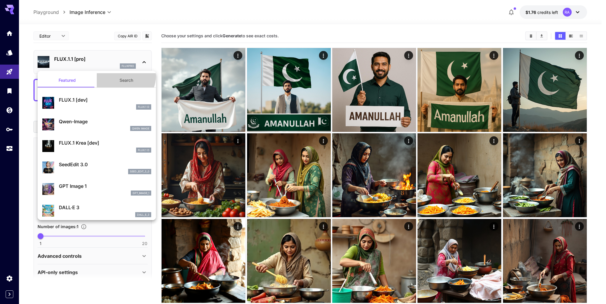
click at [120, 76] on button "Search" at bounding box center [126, 80] width 59 height 14
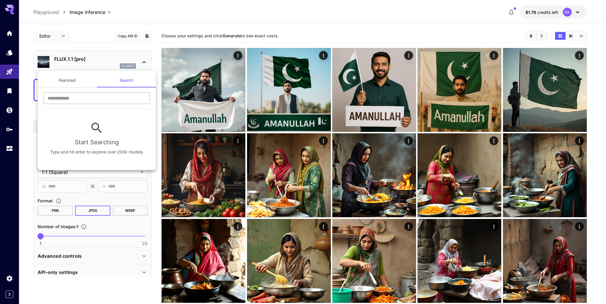
click at [105, 98] on input "text" at bounding box center [97, 98] width 107 height 12
paste input "******"
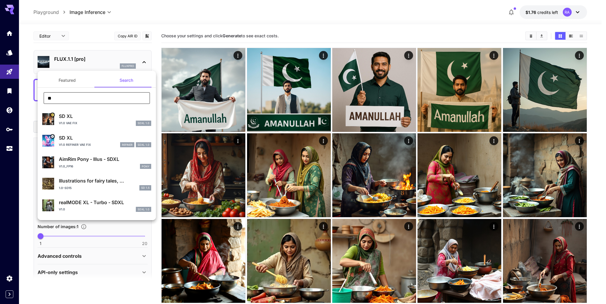
paste input "****"
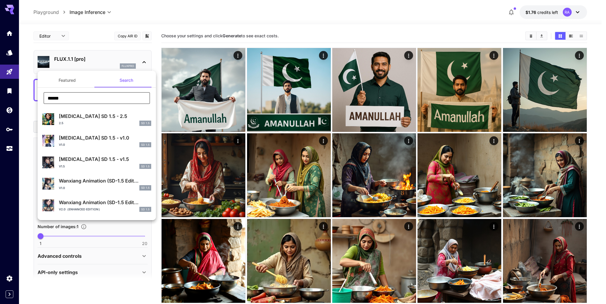
type input "******"
click at [111, 118] on p "Identity Disorder SD 1.5 - 2.5" at bounding box center [105, 116] width 92 height 7
type input "**********"
type input "***"
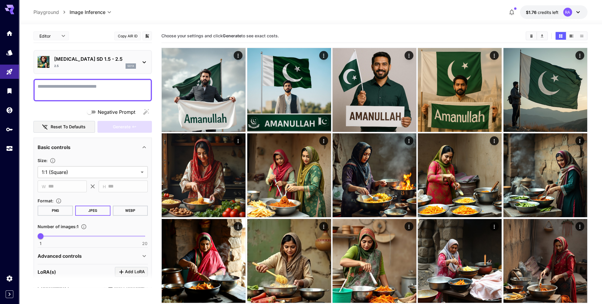
click at [108, 90] on textarea "Negative Prompt" at bounding box center [93, 90] width 110 height 14
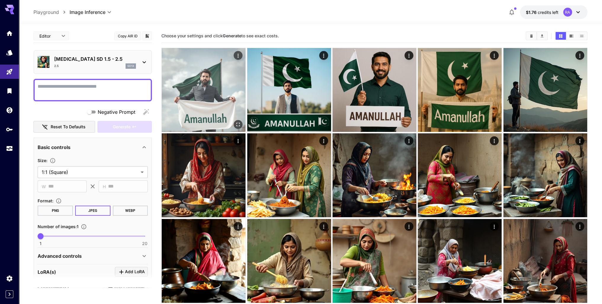
paste textarea "******"
click at [108, 90] on textarea "******" at bounding box center [93, 90] width 110 height 14
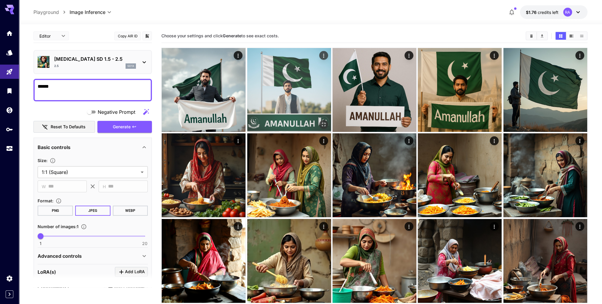
click at [278, 89] on img at bounding box center [289, 90] width 84 height 84
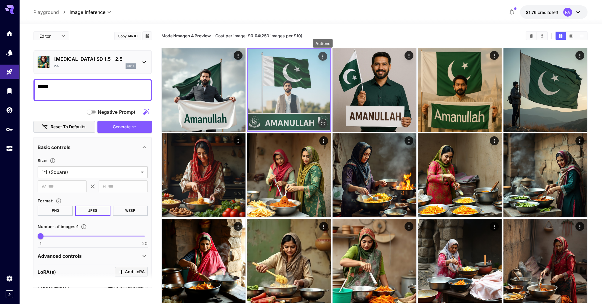
click at [321, 54] on icon "Actions" at bounding box center [323, 57] width 6 height 6
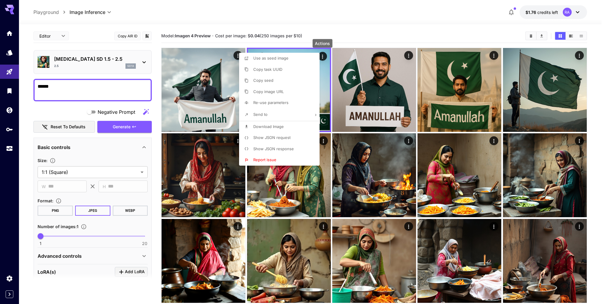
click at [206, 75] on div at bounding box center [303, 152] width 606 height 304
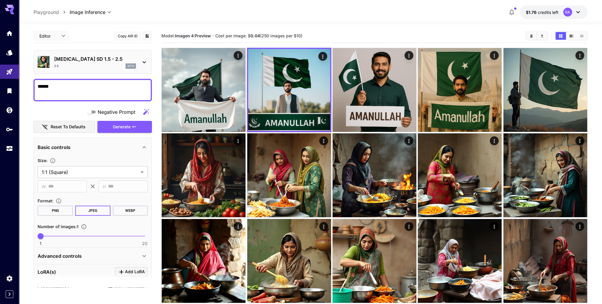
click at [209, 36] on b "Imagen 4 Preview" at bounding box center [193, 35] width 36 height 5
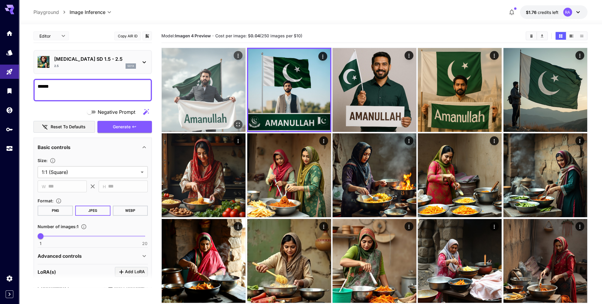
click at [194, 54] on img at bounding box center [204, 90] width 84 height 84
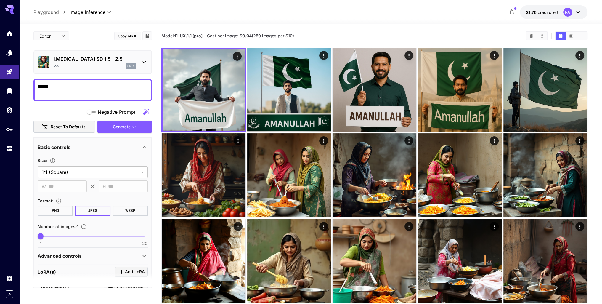
drag, startPoint x: 103, startPoint y: 94, endPoint x: 31, endPoint y: 94, distance: 72.2
click at [31, 94] on section "**********" at bounding box center [310, 215] width 583 height 382
type textarea "**********"
click at [119, 125] on span "Generate" at bounding box center [122, 126] width 18 height 7
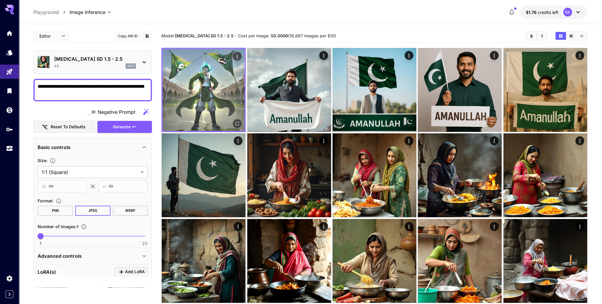
click at [225, 75] on img at bounding box center [204, 90] width 82 height 82
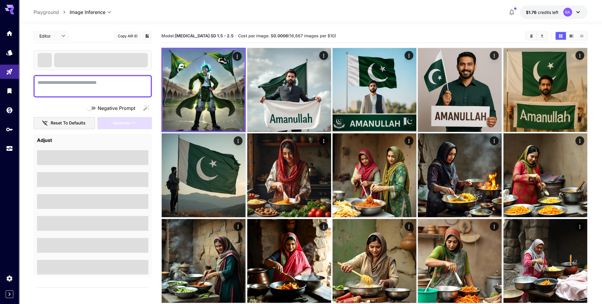
click at [118, 83] on textarea "Negative Prompt" at bounding box center [93, 86] width 110 height 14
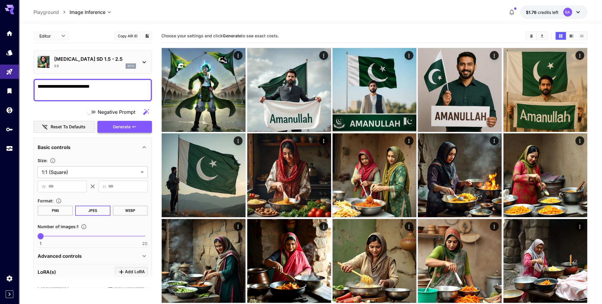
type textarea "**********"
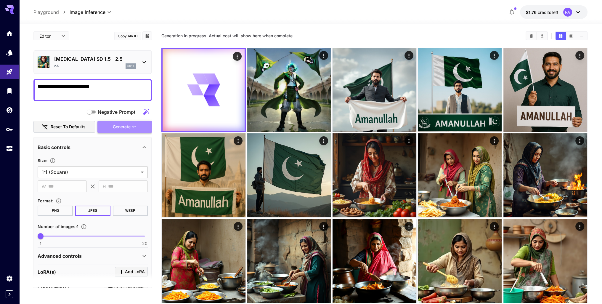
click at [140, 124] on button "Generate" at bounding box center [124, 127] width 54 height 12
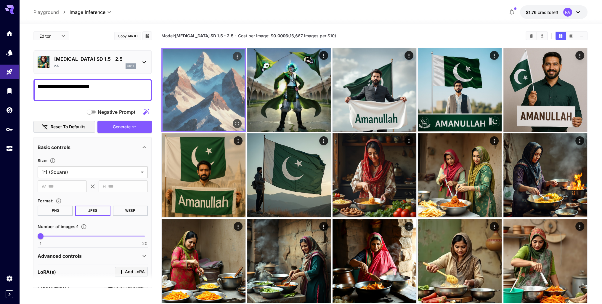
click at [208, 74] on img at bounding box center [204, 90] width 82 height 82
click at [239, 122] on icon "Open in fullscreen" at bounding box center [238, 124] width 4 height 4
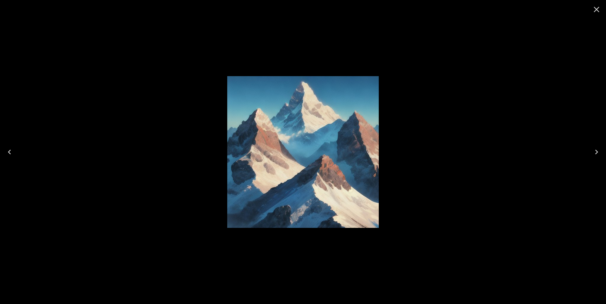
click at [597, 9] on icon "Close" at bounding box center [597, 10] width 6 height 6
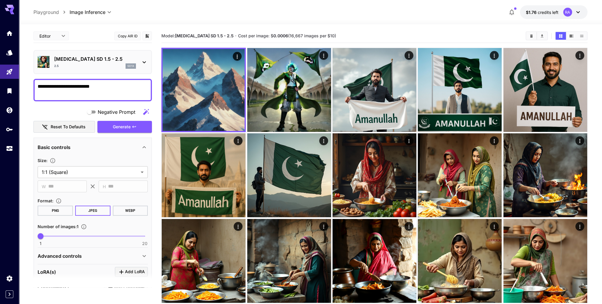
click at [102, 60] on p "Identity Disorder SD 1.5 - 2.5" at bounding box center [95, 58] width 82 height 7
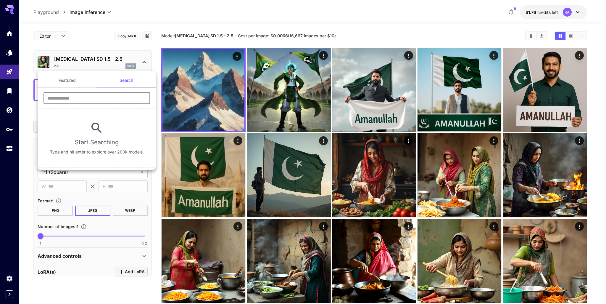
click at [97, 94] on input "text" at bounding box center [97, 98] width 107 height 12
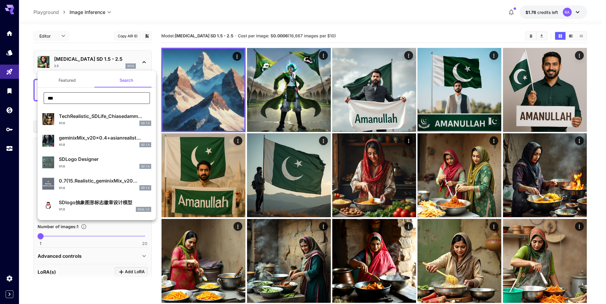
type input "***"
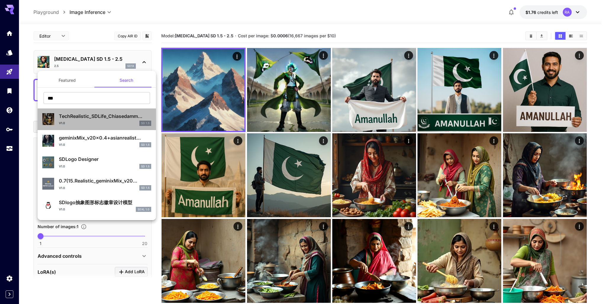
click at [104, 116] on p "TechRealistic_SDLife_Chiasedamm..." at bounding box center [105, 116] width 92 height 7
type input "***"
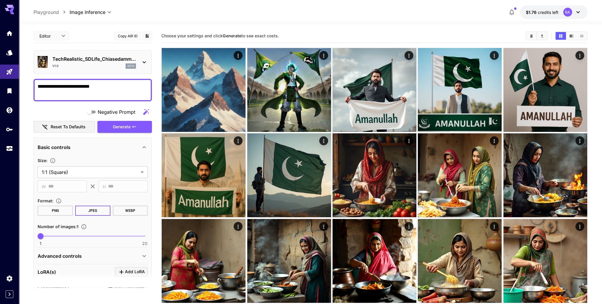
click at [122, 86] on textarea "**********" at bounding box center [93, 90] width 110 height 14
click at [131, 125] on button "Generate" at bounding box center [124, 127] width 54 height 12
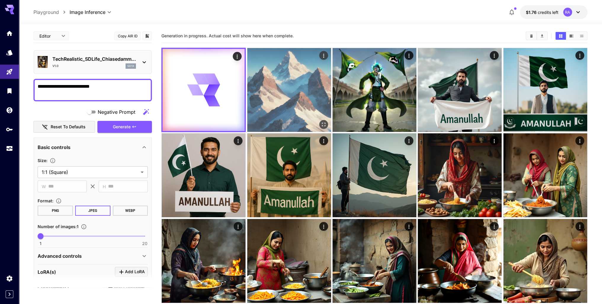
click at [308, 99] on img at bounding box center [289, 90] width 84 height 84
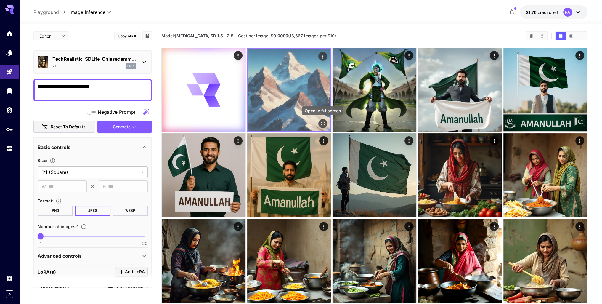
click at [322, 121] on icon "Open in fullscreen" at bounding box center [323, 124] width 6 height 6
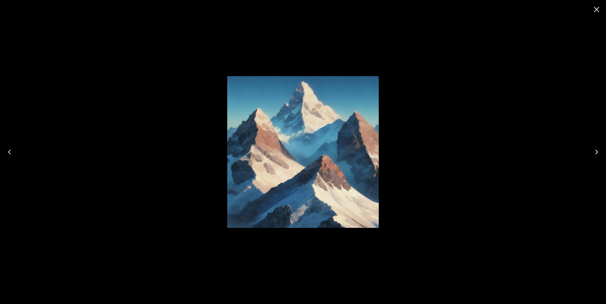
click at [598, 7] on icon "Close" at bounding box center [596, 9] width 9 height 9
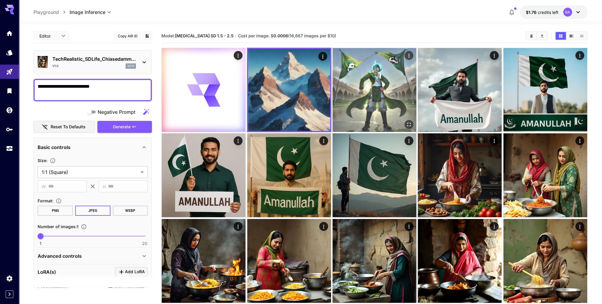
click at [357, 87] on img at bounding box center [374, 90] width 84 height 84
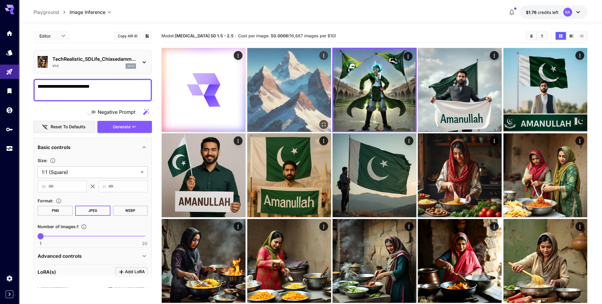
click at [277, 84] on img at bounding box center [289, 90] width 84 height 84
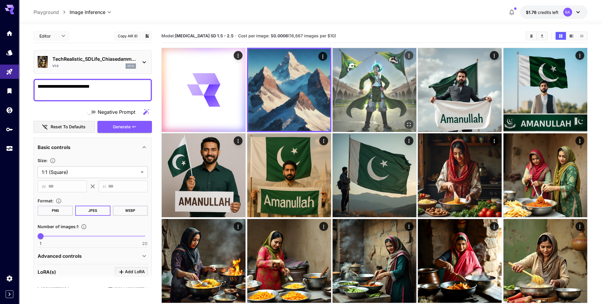
click at [363, 85] on img at bounding box center [374, 90] width 84 height 84
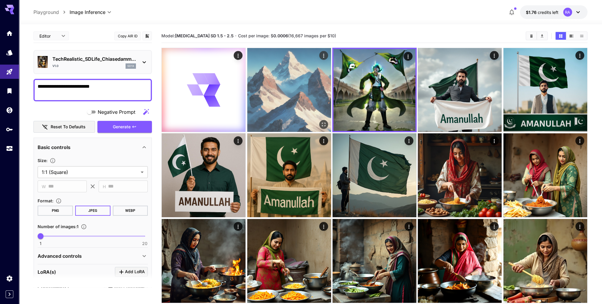
click at [296, 86] on img at bounding box center [289, 90] width 84 height 84
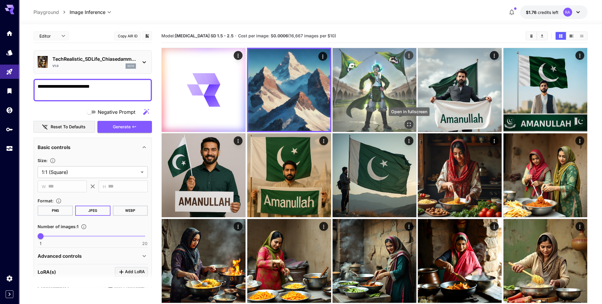
click at [412, 126] on icon "Open in fullscreen" at bounding box center [409, 124] width 6 height 6
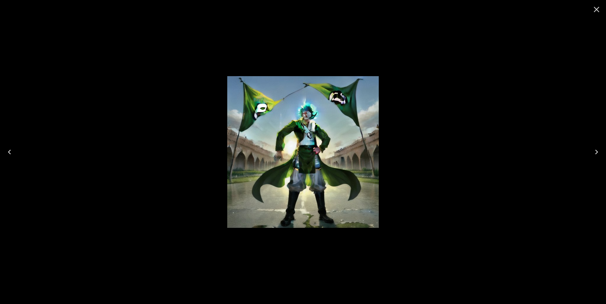
click at [597, 6] on icon "Close" at bounding box center [596, 9] width 9 height 9
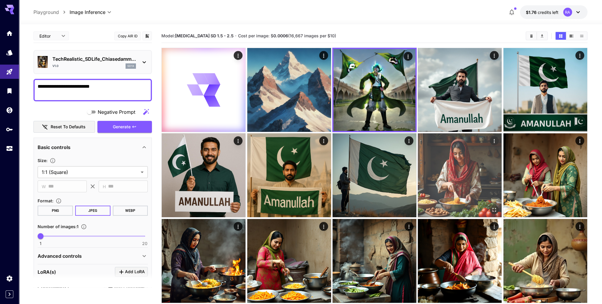
click at [472, 147] on img at bounding box center [460, 175] width 84 height 84
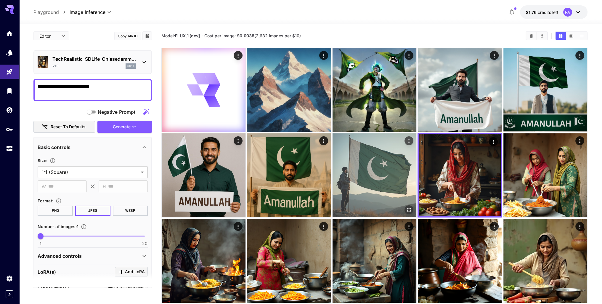
click at [389, 155] on img at bounding box center [374, 175] width 84 height 84
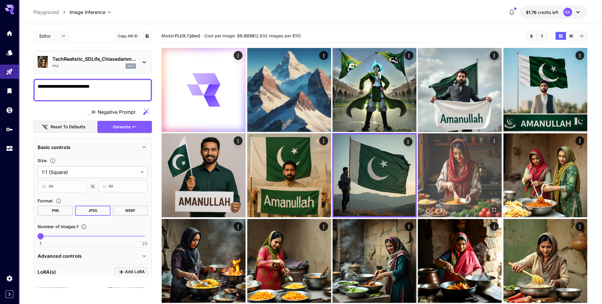
click at [452, 159] on img at bounding box center [460, 175] width 84 height 84
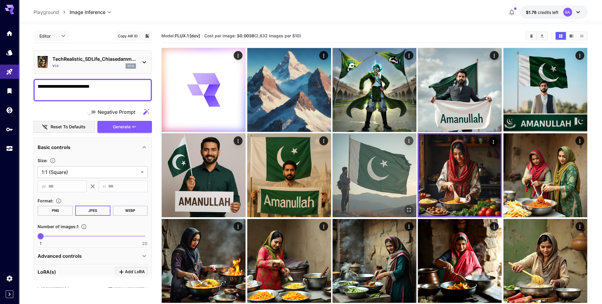
click at [386, 160] on img at bounding box center [374, 175] width 84 height 84
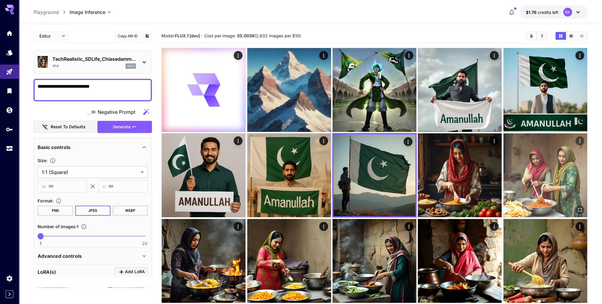
click at [533, 162] on img at bounding box center [545, 175] width 84 height 84
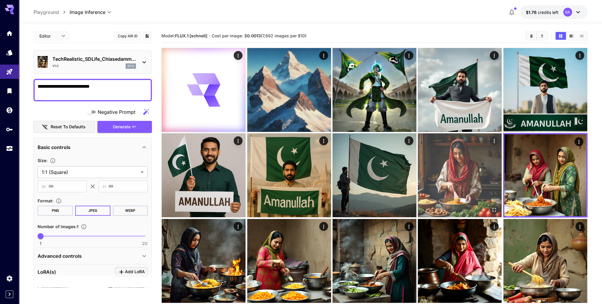
click at [462, 161] on img at bounding box center [460, 175] width 84 height 84
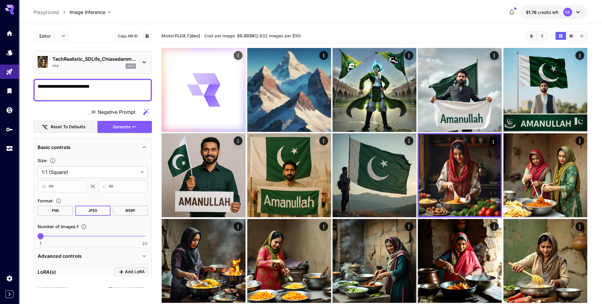
click at [230, 104] on div at bounding box center [204, 90] width 84 height 84
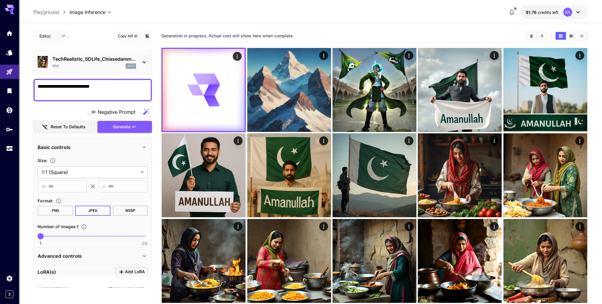
click at [122, 64] on div "v1.0 sd1x" at bounding box center [93, 65] width 83 height 5
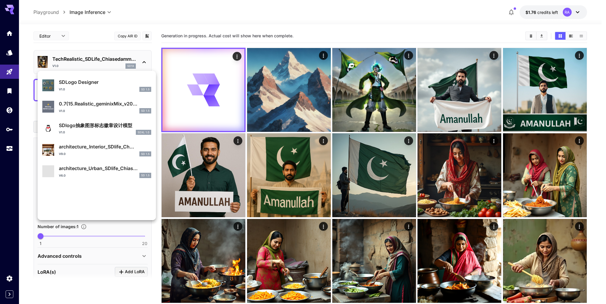
scroll to position [89, 0]
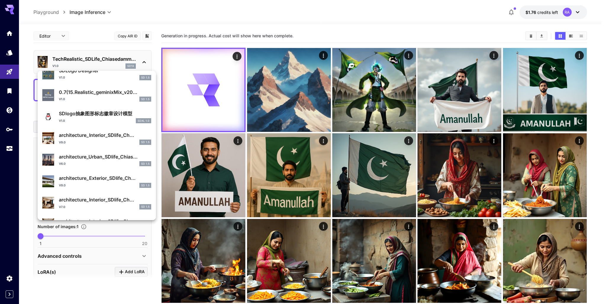
click at [99, 180] on p "architecture_Exterior_SDlife_Ch..." at bounding box center [105, 177] width 92 height 7
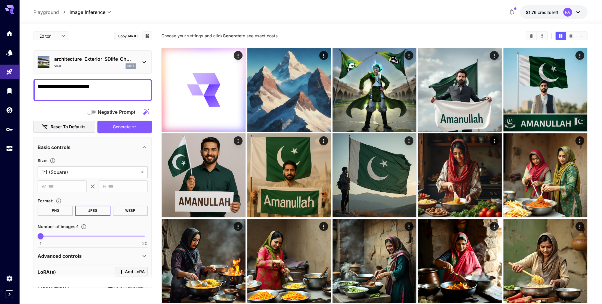
click at [116, 86] on textarea "**********" at bounding box center [93, 90] width 110 height 14
click at [124, 126] on span "Generate" at bounding box center [122, 126] width 18 height 7
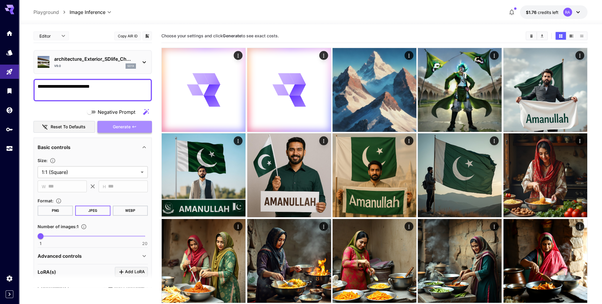
click at [127, 124] on span "Generate" at bounding box center [122, 126] width 18 height 7
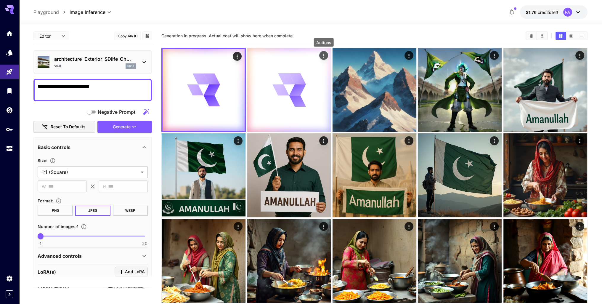
click at [324, 55] on icon "Actions" at bounding box center [323, 56] width 1 height 4
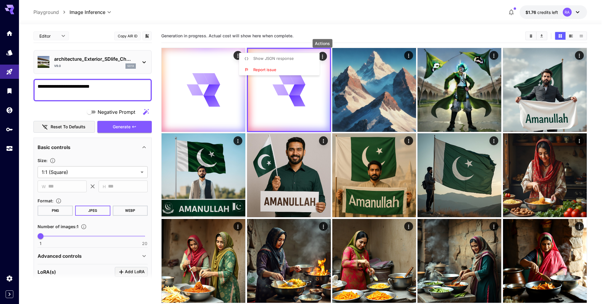
click at [374, 4] on div at bounding box center [303, 152] width 606 height 304
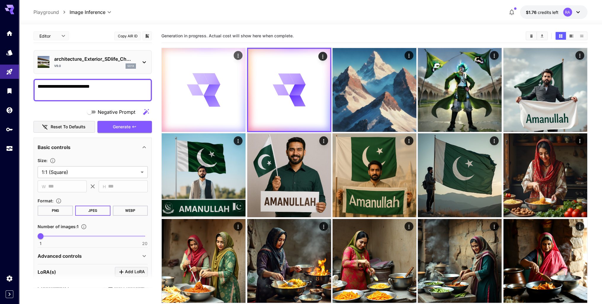
click at [232, 110] on div at bounding box center [204, 90] width 84 height 84
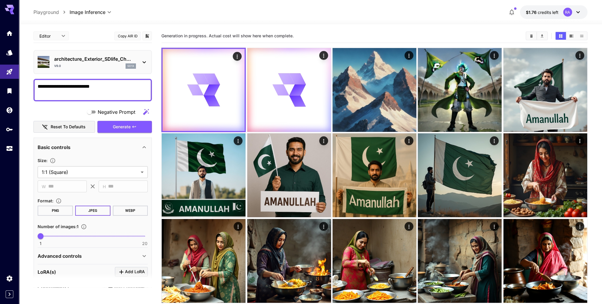
click at [139, 62] on div "architecture_Exterior_SDlife_Ch... v9.0 sd1x" at bounding box center [93, 62] width 110 height 18
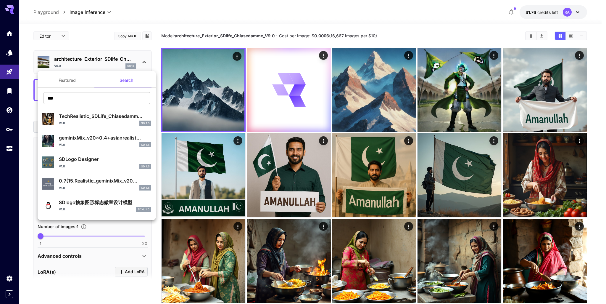
click at [206, 91] on div at bounding box center [303, 152] width 606 height 304
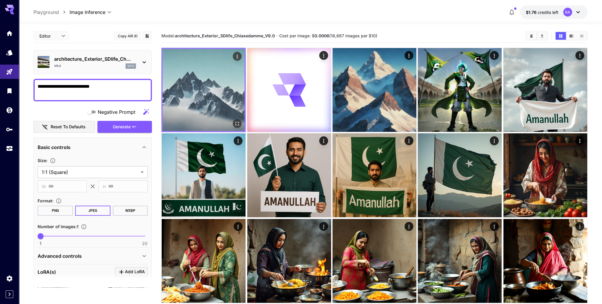
click at [237, 123] on icon "Open in fullscreen" at bounding box center [237, 124] width 6 height 6
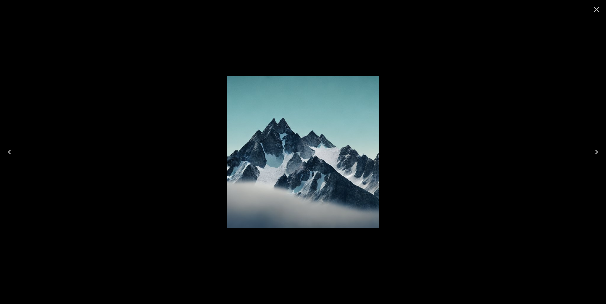
click at [596, 9] on icon "Close" at bounding box center [597, 10] width 6 height 6
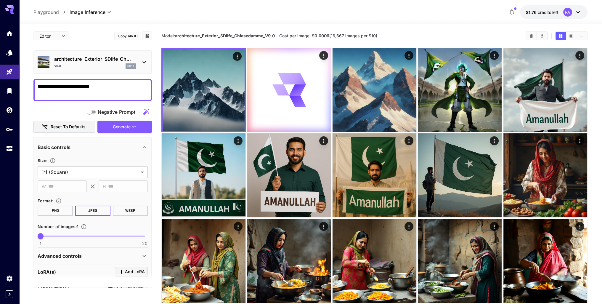
click at [58, 34] on body "**********" at bounding box center [301, 245] width 602 height 491
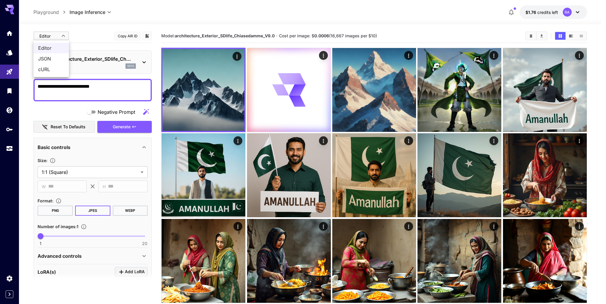
click at [7, 55] on div at bounding box center [303, 152] width 606 height 304
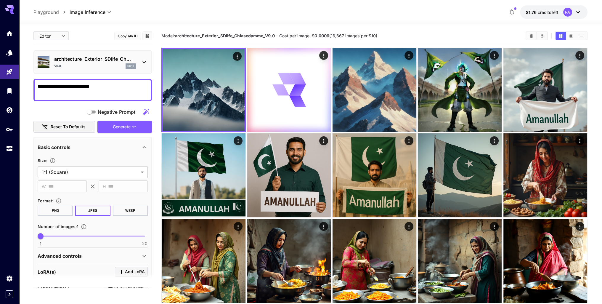
click at [8, 52] on icon "Models" at bounding box center [9, 52] width 7 height 7
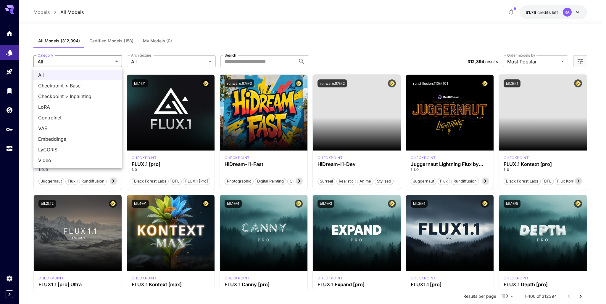
click at [160, 23] on div at bounding box center [303, 152] width 606 height 304
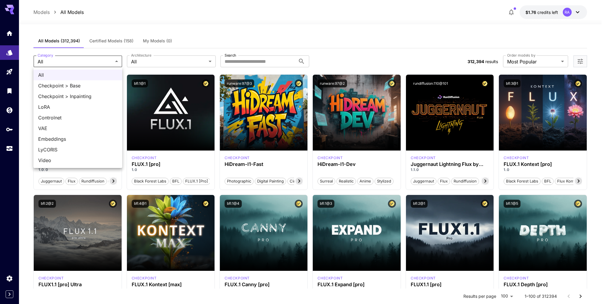
click at [179, 17] on div at bounding box center [303, 152] width 606 height 304
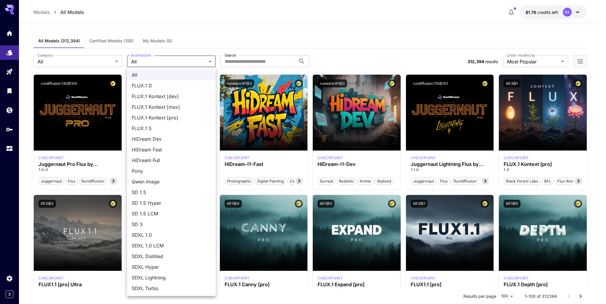
click at [285, 28] on div at bounding box center [303, 152] width 606 height 304
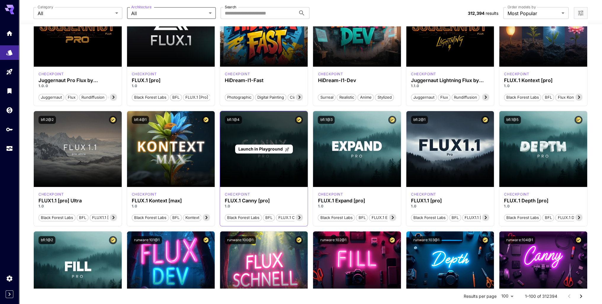
scroll to position [89, 0]
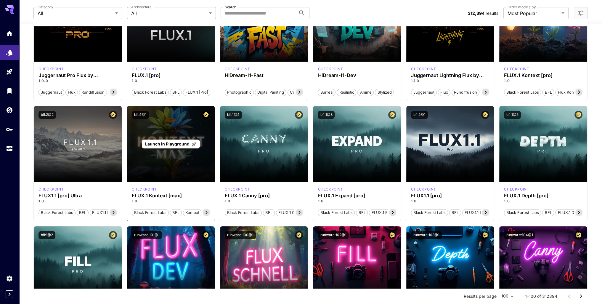
click at [180, 143] on span "Launch in Playground" at bounding box center [167, 143] width 44 height 5
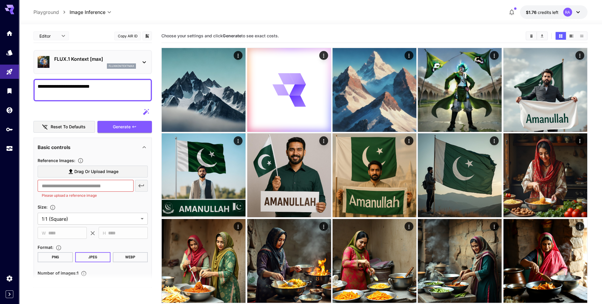
scroll to position [89, 0]
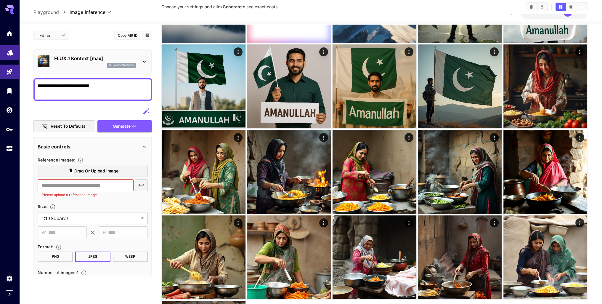
click at [14, 52] on link at bounding box center [9, 52] width 19 height 15
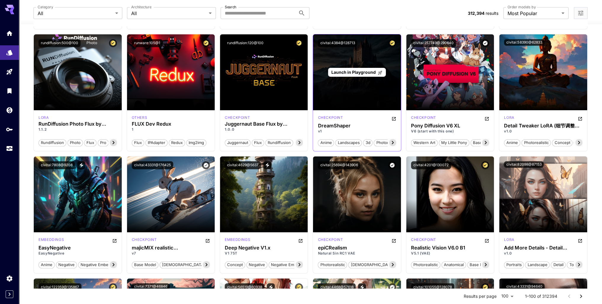
scroll to position [355, 0]
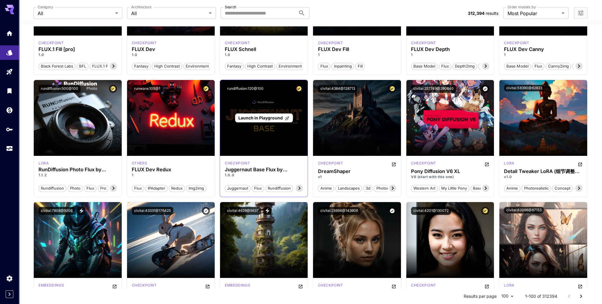
click at [259, 115] on span "Launch in Playground" at bounding box center [260, 117] width 44 height 5
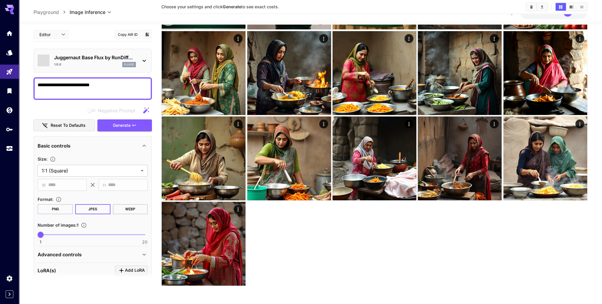
scroll to position [187, 0]
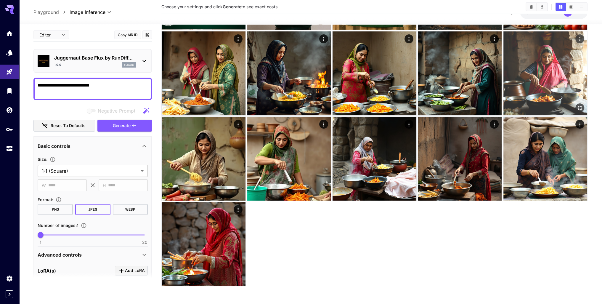
click at [122, 127] on span "Generate" at bounding box center [122, 125] width 18 height 7
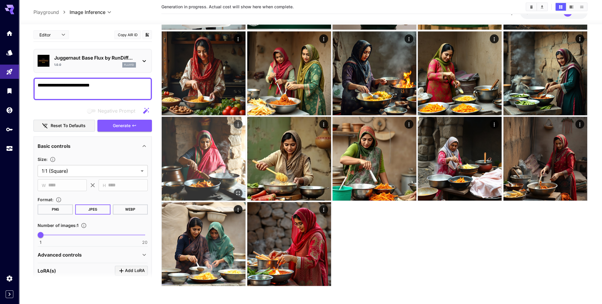
scroll to position [0, 0]
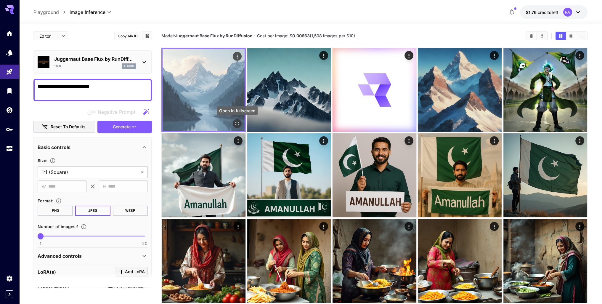
click at [237, 122] on icon "Open in fullscreen" at bounding box center [238, 124] width 4 height 4
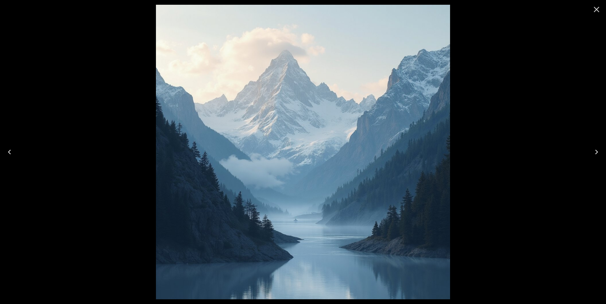
click at [599, 8] on icon "Close" at bounding box center [597, 10] width 6 height 6
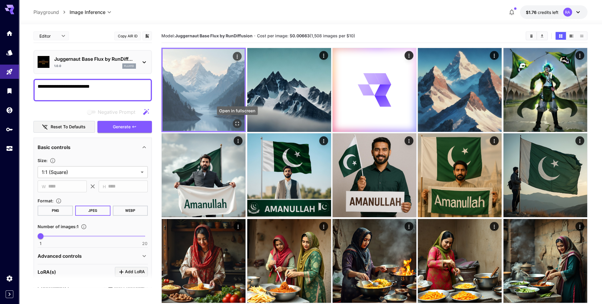
click at [239, 122] on icon "Open in fullscreen" at bounding box center [237, 124] width 6 height 6
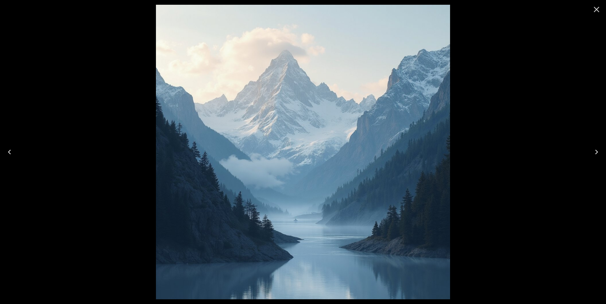
click at [599, 7] on icon "Close" at bounding box center [596, 9] width 9 height 9
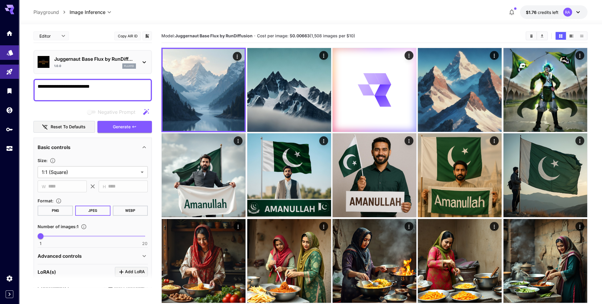
click at [15, 55] on link at bounding box center [9, 52] width 19 height 15
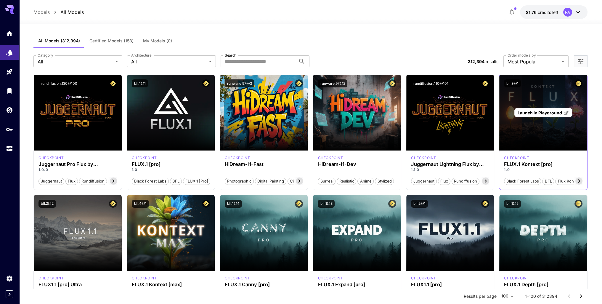
click at [545, 110] on span "Launch in Playground" at bounding box center [540, 112] width 44 height 5
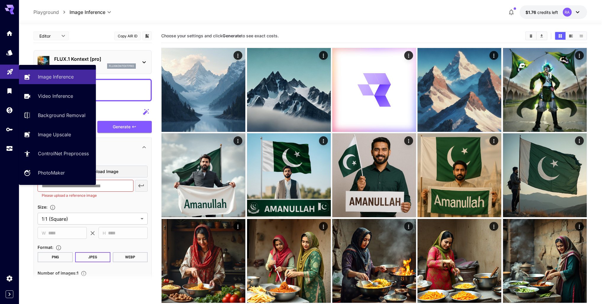
click at [12, 73] on icon "Playground" at bounding box center [10, 70] width 7 height 7
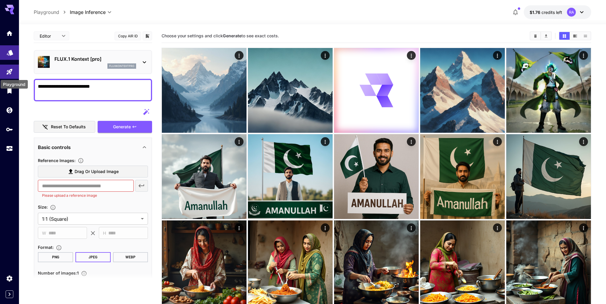
click at [13, 59] on link at bounding box center [9, 52] width 19 height 15
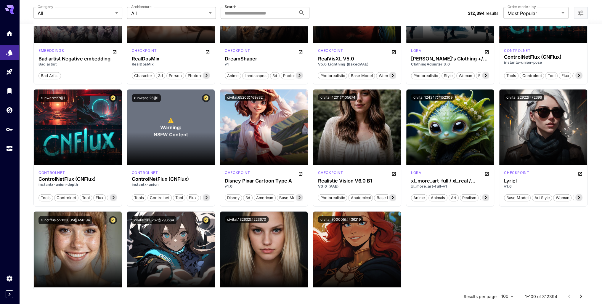
scroll to position [1871, 0]
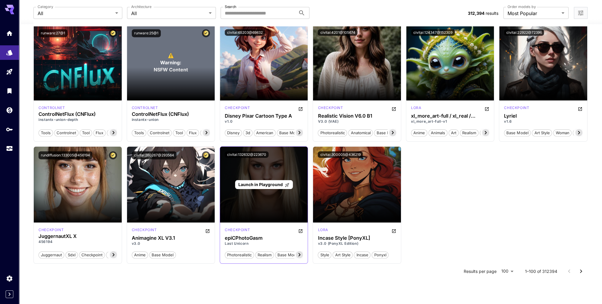
click at [276, 183] on span "Launch in Playground" at bounding box center [260, 184] width 44 height 5
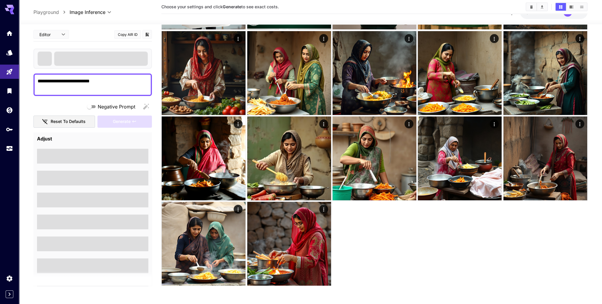
scroll to position [187, 0]
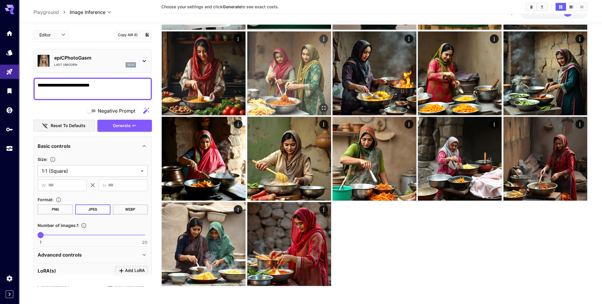
scroll to position [100, 0]
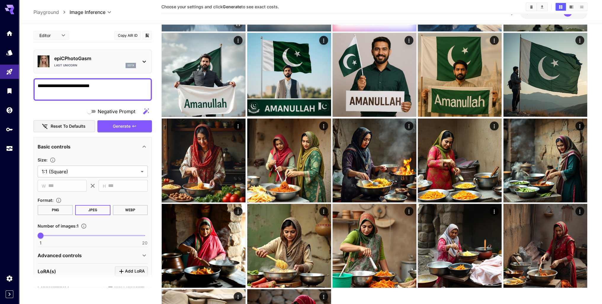
click at [28, 80] on section "**********" at bounding box center [310, 157] width 583 height 467
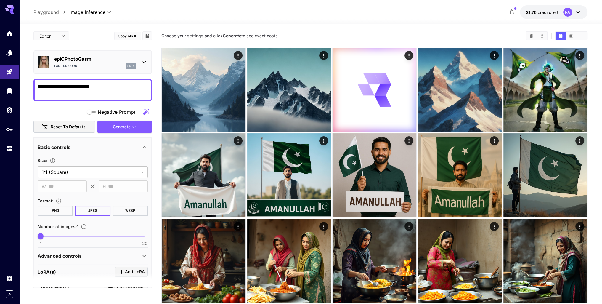
click at [120, 87] on textarea "**********" at bounding box center [93, 90] width 110 height 14
drag, startPoint x: 120, startPoint y: 83, endPoint x: 80, endPoint y: 86, distance: 40.3
click at [80, 86] on textarea "**********" at bounding box center [93, 90] width 110 height 14
type textarea "**********"
click at [120, 123] on span "Generate" at bounding box center [122, 126] width 18 height 7
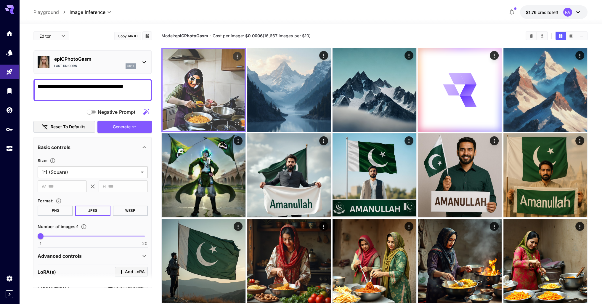
click at [194, 100] on img at bounding box center [204, 90] width 82 height 82
click at [239, 121] on icon "Open in fullscreen" at bounding box center [237, 124] width 6 height 6
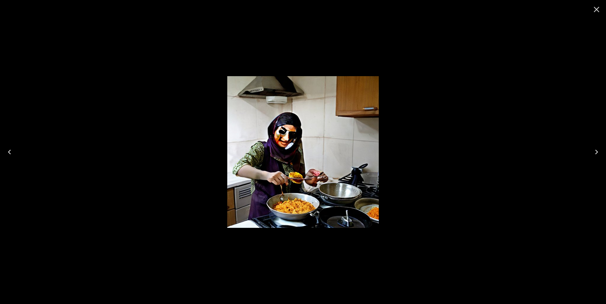
click at [599, 13] on icon "Close" at bounding box center [596, 9] width 9 height 9
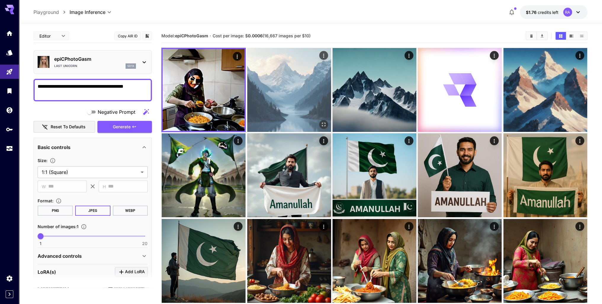
scroll to position [148, 0]
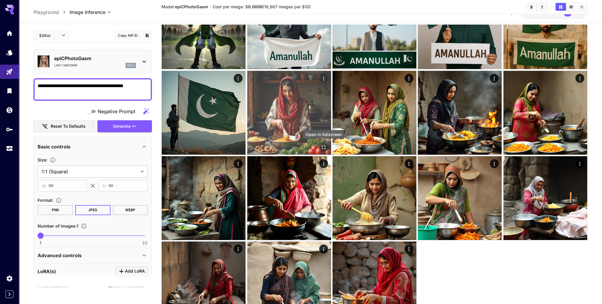
click at [322, 147] on icon "Open in fullscreen" at bounding box center [324, 147] width 6 height 6
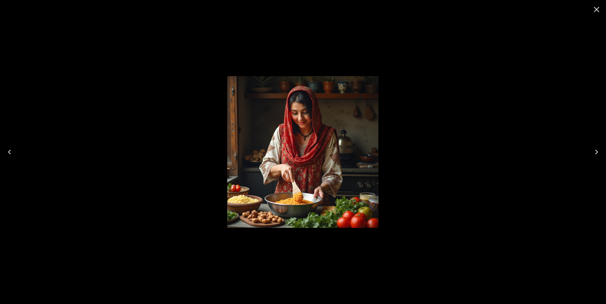
click at [597, 11] on icon "Close" at bounding box center [596, 9] width 9 height 9
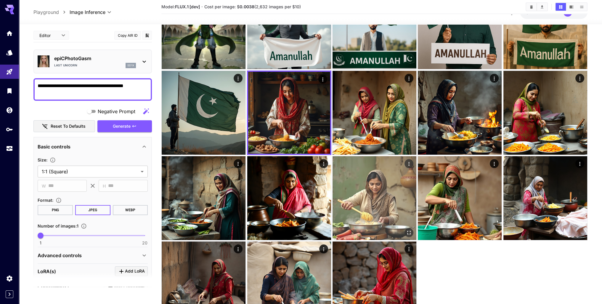
click at [386, 217] on img at bounding box center [374, 198] width 84 height 84
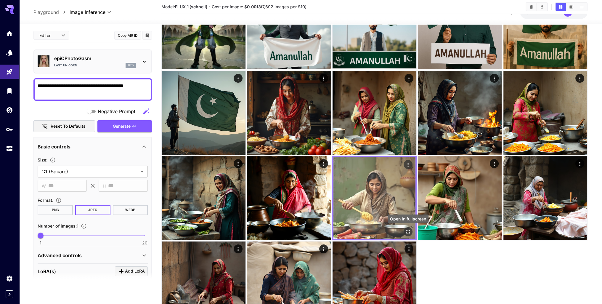
click at [407, 232] on icon "Open in fullscreen" at bounding box center [408, 232] width 6 height 6
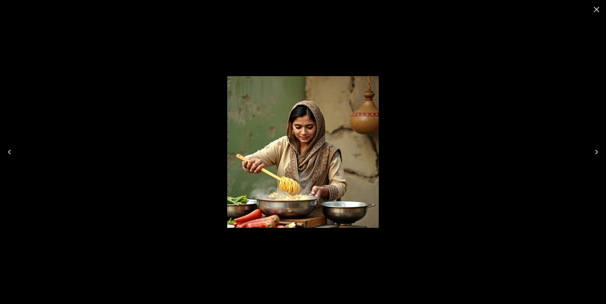
click at [598, 7] on icon "Close" at bounding box center [596, 9] width 9 height 9
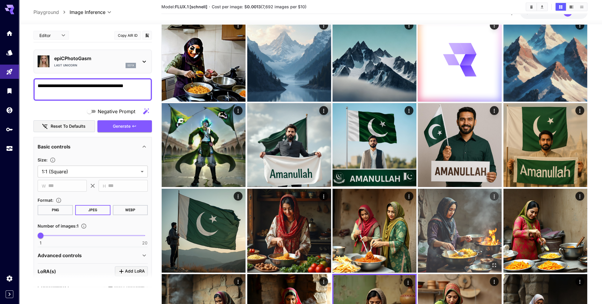
scroll to position [30, 0]
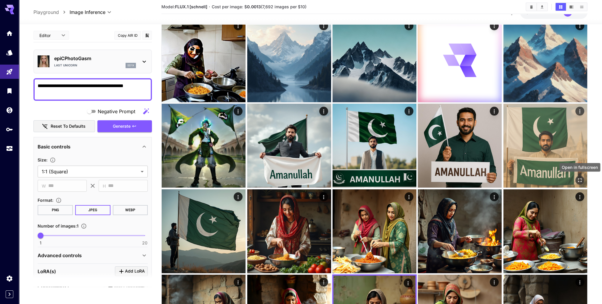
click at [578, 179] on icon "Open in fullscreen" at bounding box center [580, 181] width 4 height 4
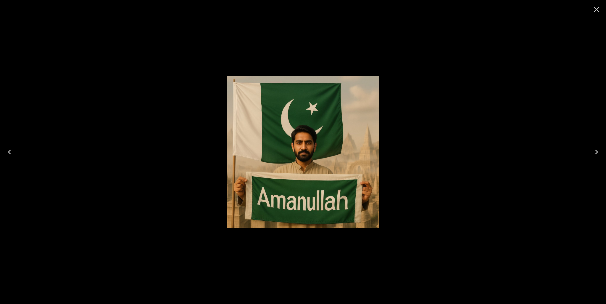
click at [597, 12] on icon "Close" at bounding box center [596, 9] width 9 height 9
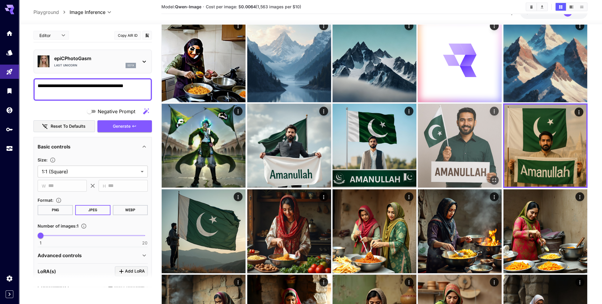
click at [493, 181] on icon "Open in fullscreen" at bounding box center [495, 181] width 4 height 4
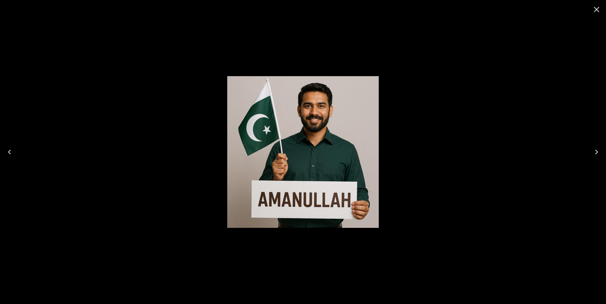
click at [323, 119] on img at bounding box center [303, 152] width 152 height 152
click at [594, 6] on icon "Close" at bounding box center [596, 9] width 9 height 9
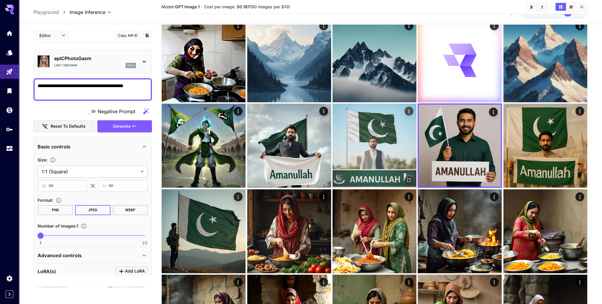
click at [346, 138] on img at bounding box center [374, 146] width 84 height 84
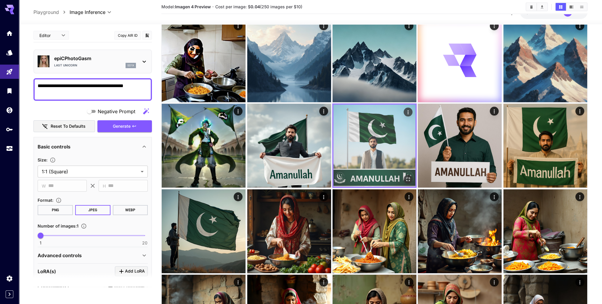
click at [363, 136] on img at bounding box center [374, 146] width 82 height 82
click at [407, 180] on icon "Open in fullscreen" at bounding box center [408, 179] width 6 height 6
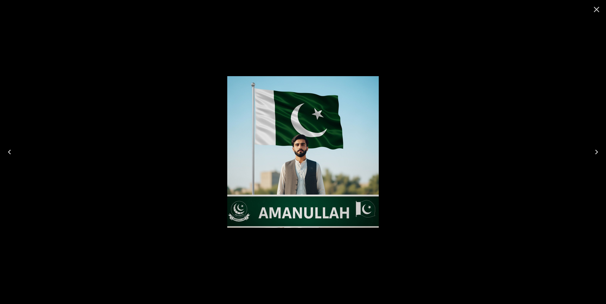
click at [599, 11] on icon "Close" at bounding box center [596, 9] width 9 height 9
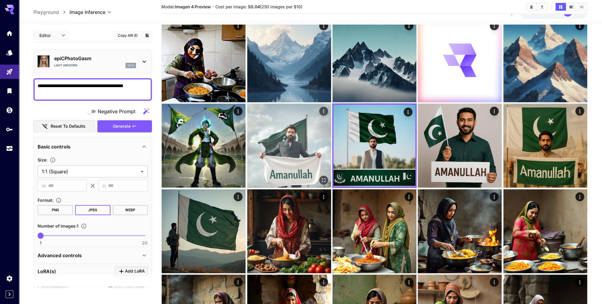
click at [322, 181] on icon "Open in fullscreen" at bounding box center [324, 181] width 4 height 4
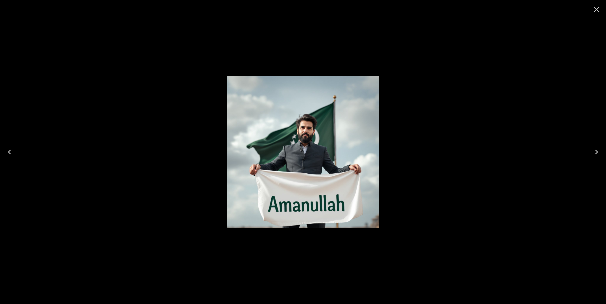
click at [593, 10] on icon "Close" at bounding box center [596, 9] width 9 height 9
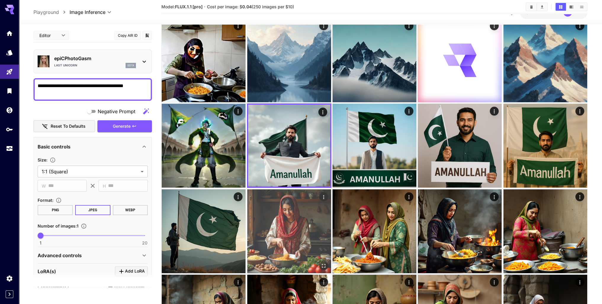
click at [297, 205] on img at bounding box center [289, 231] width 84 height 84
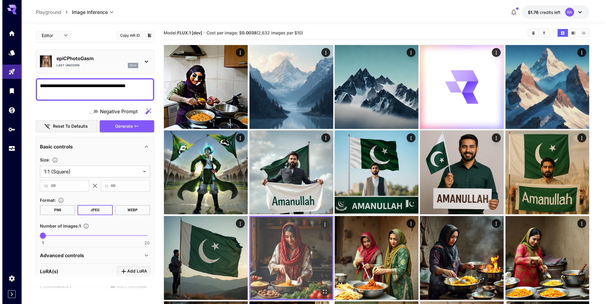
scroll to position [0, 0]
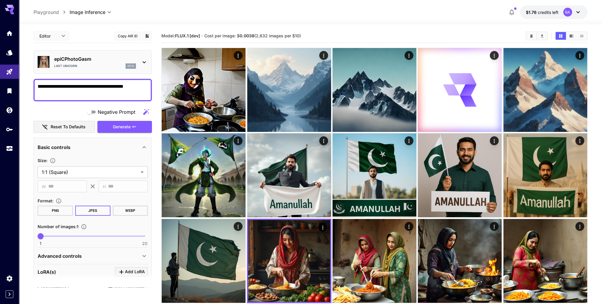
click at [134, 62] on div "epiCPhotoGasm Last Unicorn sd1x" at bounding box center [95, 61] width 82 height 13
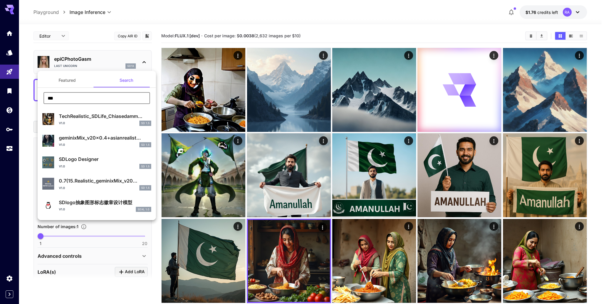
drag, startPoint x: 82, startPoint y: 97, endPoint x: 32, endPoint y: 97, distance: 49.7
click at [32, 97] on div "Featured Search *** ​ TechRealistic_SDLife_Chiasedamm... v1.0 SD 1.5 geminixMix…" at bounding box center [59, 89] width 118 height 178
click at [66, 81] on button "Featured" at bounding box center [67, 80] width 59 height 14
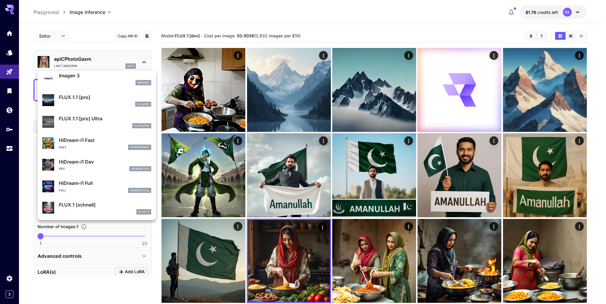
scroll to position [327, 0]
click at [90, 204] on p "FLUX.1 [schnell]" at bounding box center [105, 203] width 92 height 7
type input "**********"
type input "****"
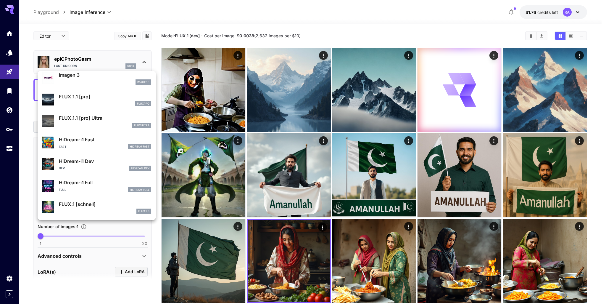
type input "*"
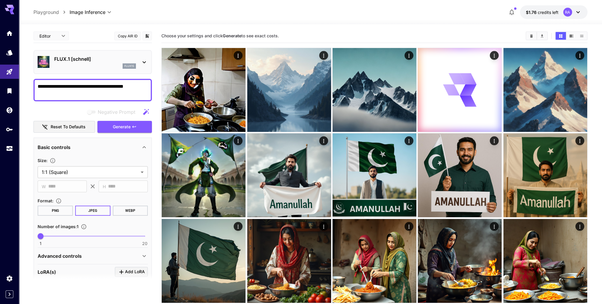
click at [105, 95] on textarea "**********" at bounding box center [93, 90] width 110 height 14
paste textarea "**********"
click at [118, 97] on textarea "**********" at bounding box center [93, 90] width 110 height 14
click at [118, 88] on textarea "**********" at bounding box center [93, 90] width 110 height 14
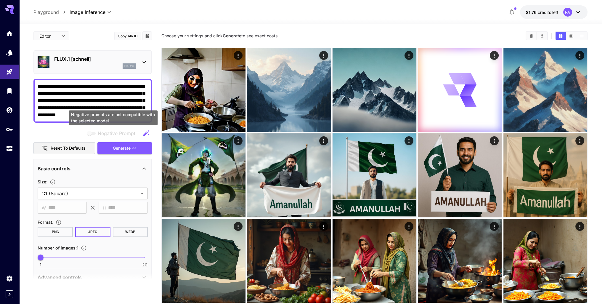
click at [111, 108] on textarea "**********" at bounding box center [93, 101] width 110 height 36
click at [109, 116] on textarea "**********" at bounding box center [93, 101] width 110 height 36
type textarea "**********"
click at [119, 150] on span "Generate" at bounding box center [122, 147] width 18 height 7
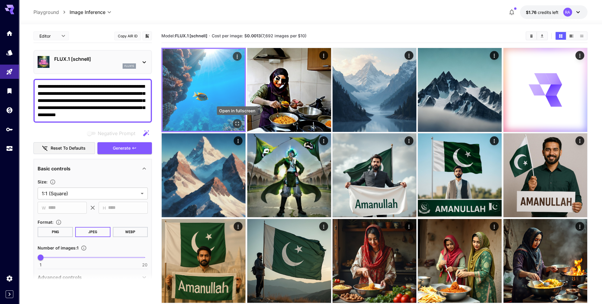
click at [239, 121] on icon "Open in fullscreen" at bounding box center [237, 124] width 6 height 6
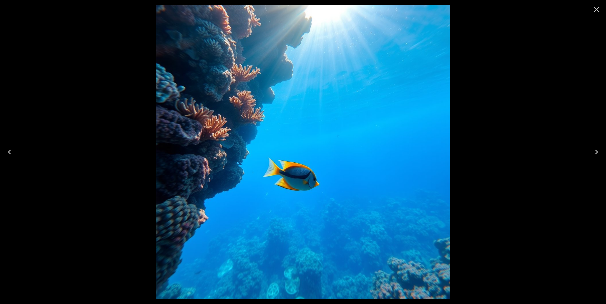
click at [597, 13] on icon "Close" at bounding box center [596, 9] width 9 height 9
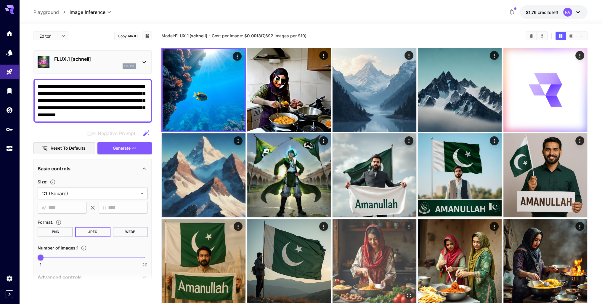
click at [367, 230] on img at bounding box center [374, 261] width 84 height 84
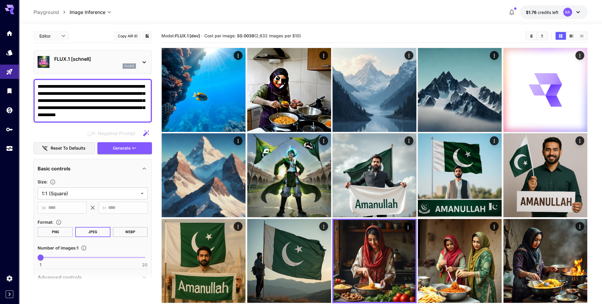
click at [120, 59] on p "FLUX.1 [schnell]" at bounding box center [95, 58] width 82 height 7
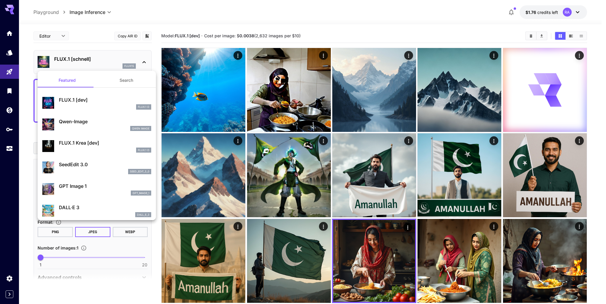
click at [95, 100] on p "FLUX.1 [dev]" at bounding box center [105, 99] width 92 height 7
type input "**"
type input "***"
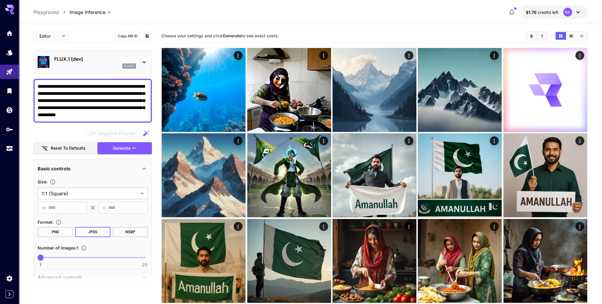
drag, startPoint x: 118, startPoint y: 145, endPoint x: 112, endPoint y: 92, distance: 53.4
click at [118, 144] on span "Generate" at bounding box center [122, 147] width 18 height 7
click at [127, 150] on span "Generate" at bounding box center [122, 147] width 18 height 7
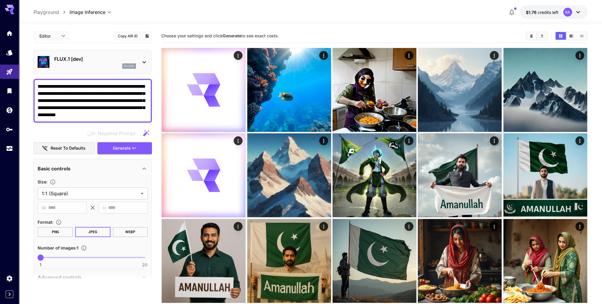
click at [112, 92] on textarea "**********" at bounding box center [93, 101] width 110 height 36
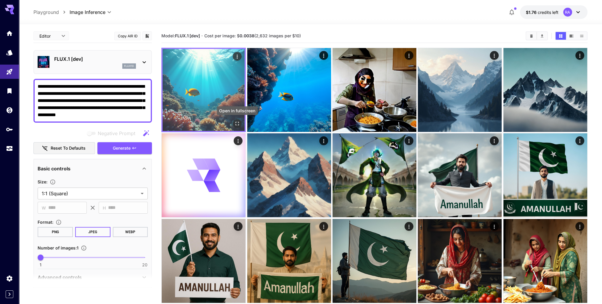
click at [236, 122] on icon "Open in fullscreen" at bounding box center [238, 124] width 4 height 4
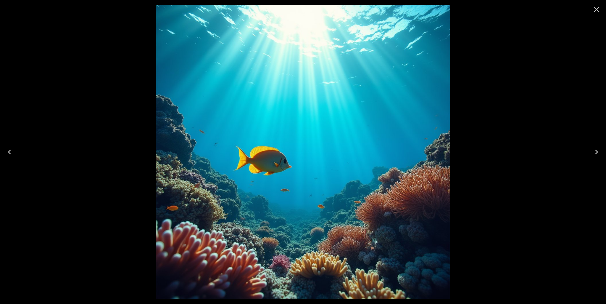
click at [598, 6] on icon "Close" at bounding box center [596, 9] width 9 height 9
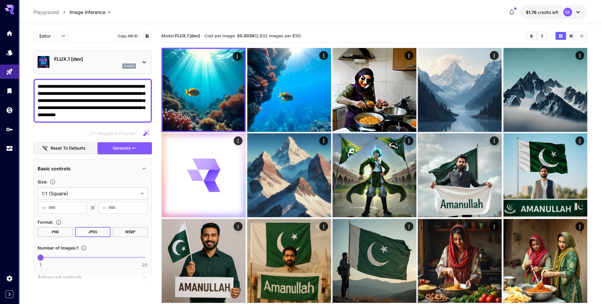
click at [118, 58] on p "FLUX.1 [dev]" at bounding box center [95, 58] width 82 height 7
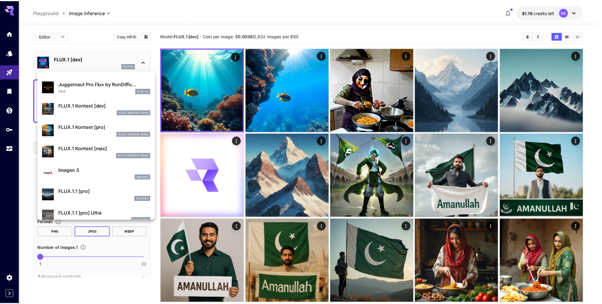
scroll to position [267, 0]
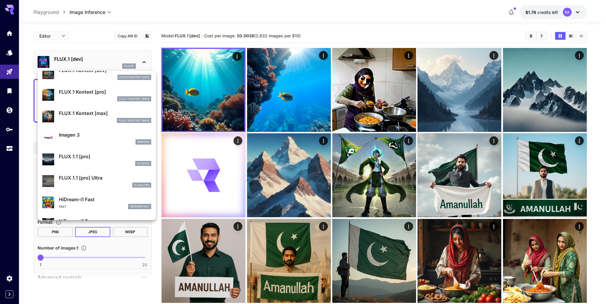
click at [91, 138] on div "Imagen 3 imagen3" at bounding box center [105, 137] width 92 height 13
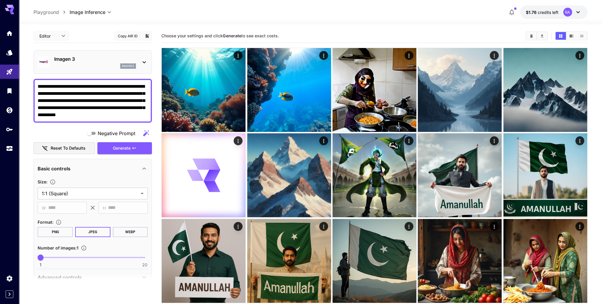
click at [109, 99] on textarea "**********" at bounding box center [93, 101] width 110 height 36
click at [134, 150] on button "Generate" at bounding box center [124, 148] width 54 height 12
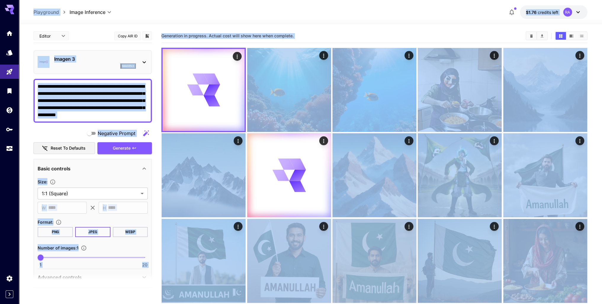
click at [144, 95] on textarea "**********" at bounding box center [93, 101] width 110 height 36
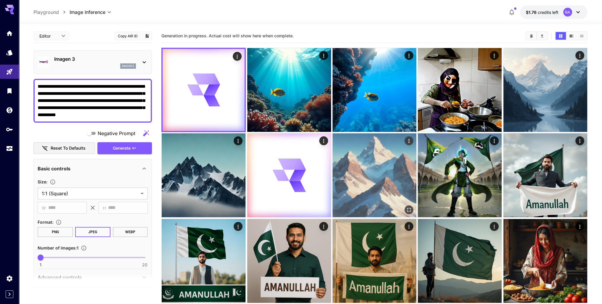
scroll to position [178, 0]
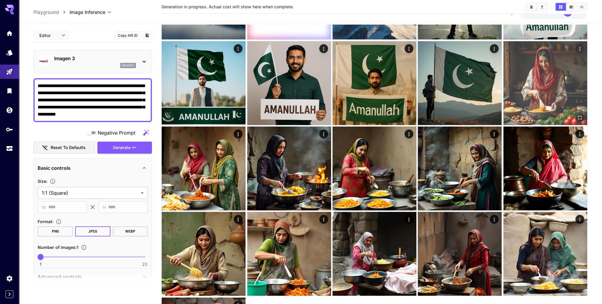
click at [526, 97] on img at bounding box center [545, 83] width 84 height 84
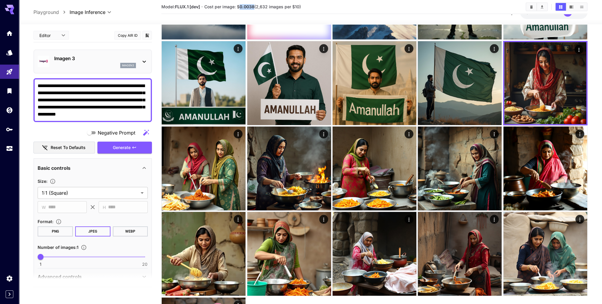
drag, startPoint x: 255, startPoint y: 7, endPoint x: 240, endPoint y: 7, distance: 14.5
click at [240, 7] on span "Cost per image: $ 0.0038 (2,632 images per $10)" at bounding box center [252, 6] width 97 height 5
copy b "0.0038"
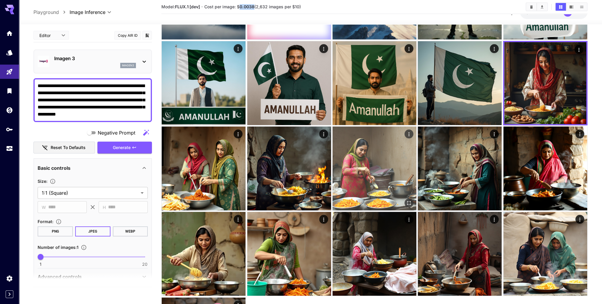
click at [359, 151] on img at bounding box center [374, 168] width 84 height 84
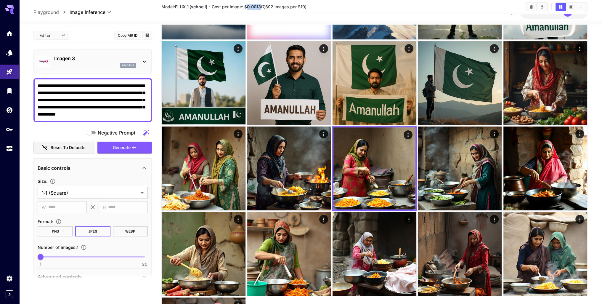
drag, startPoint x: 262, startPoint y: 6, endPoint x: 249, endPoint y: 8, distance: 13.7
click at [249, 8] on span "Cost per image: $ 0.0013 (7,692 images per $10)" at bounding box center [259, 6] width 95 height 5
copy b "0.0013"
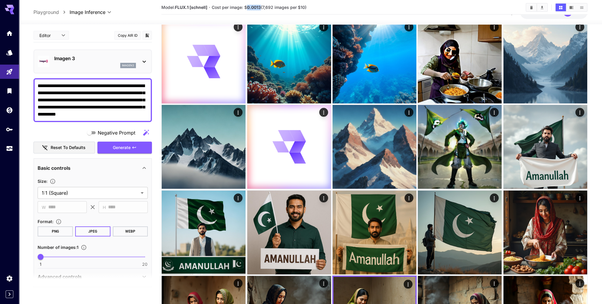
scroll to position [0, 0]
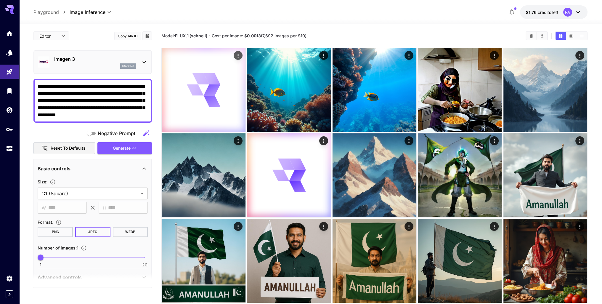
click at [205, 113] on div at bounding box center [204, 90] width 84 height 84
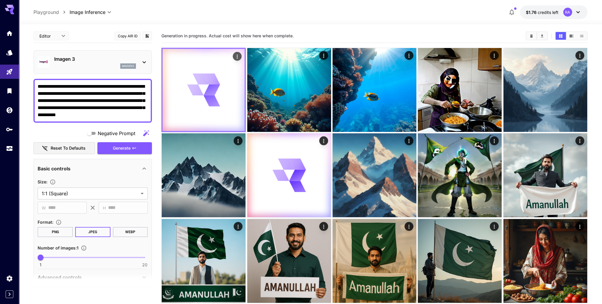
click at [205, 113] on div at bounding box center [204, 90] width 82 height 82
click at [259, 144] on div at bounding box center [289, 175] width 84 height 84
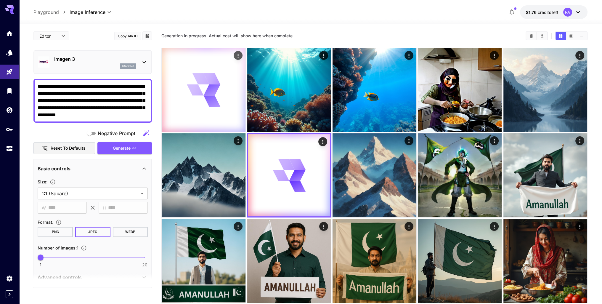
click at [231, 105] on div at bounding box center [204, 90] width 84 height 84
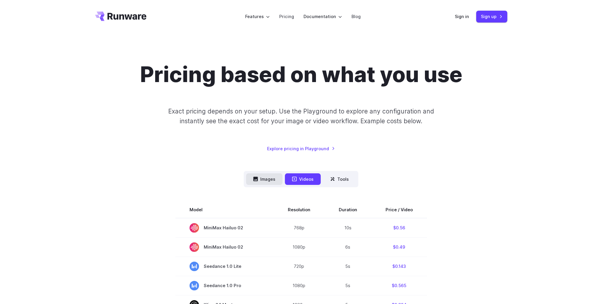
click at [274, 180] on button "Images" at bounding box center [264, 179] width 36 height 12
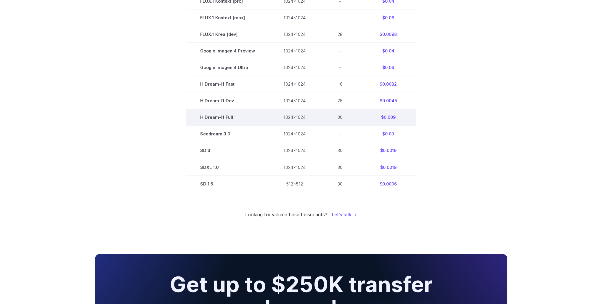
scroll to position [296, 0]
